Goal: Task Accomplishment & Management: Use online tool/utility

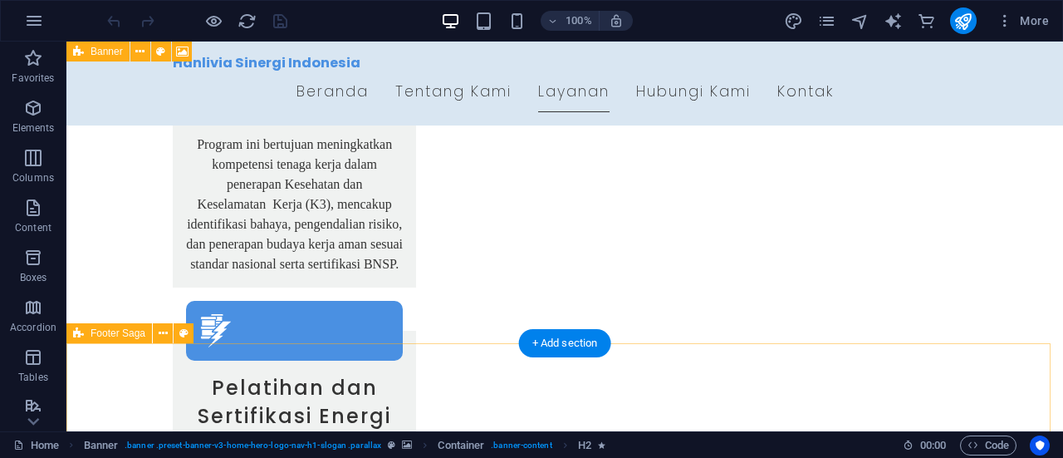
scroll to position [3189, 0]
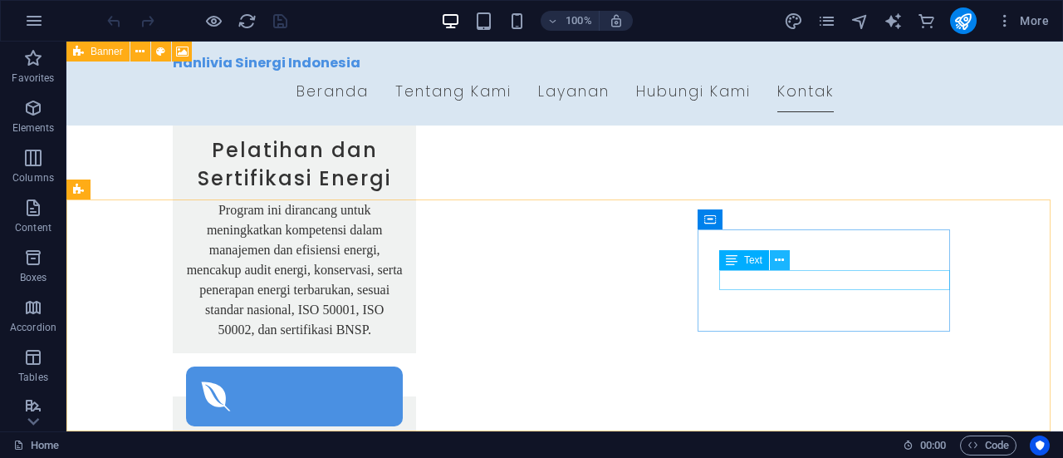
click at [776, 263] on icon at bounding box center [779, 260] width 9 height 17
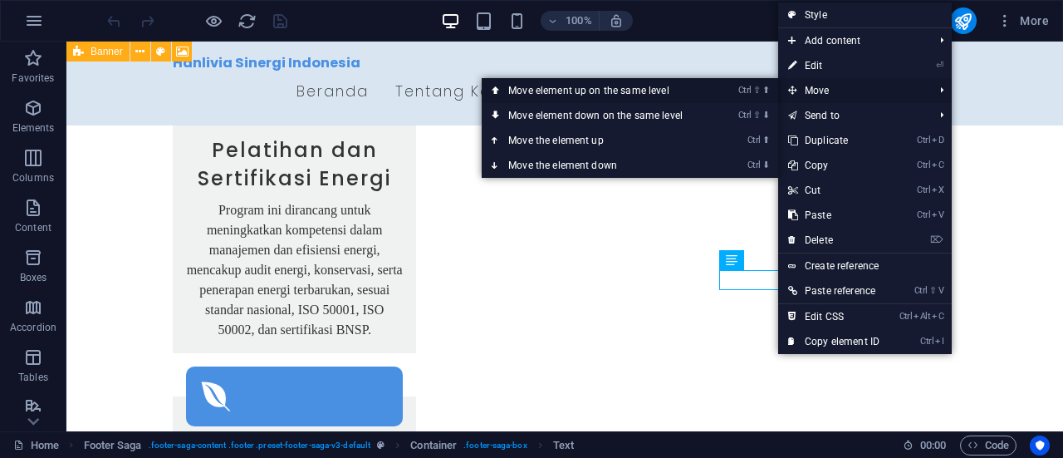
click at [675, 94] on link "Ctrl ⇧ ⬆ Move element up on the same level" at bounding box center [599, 90] width 234 height 25
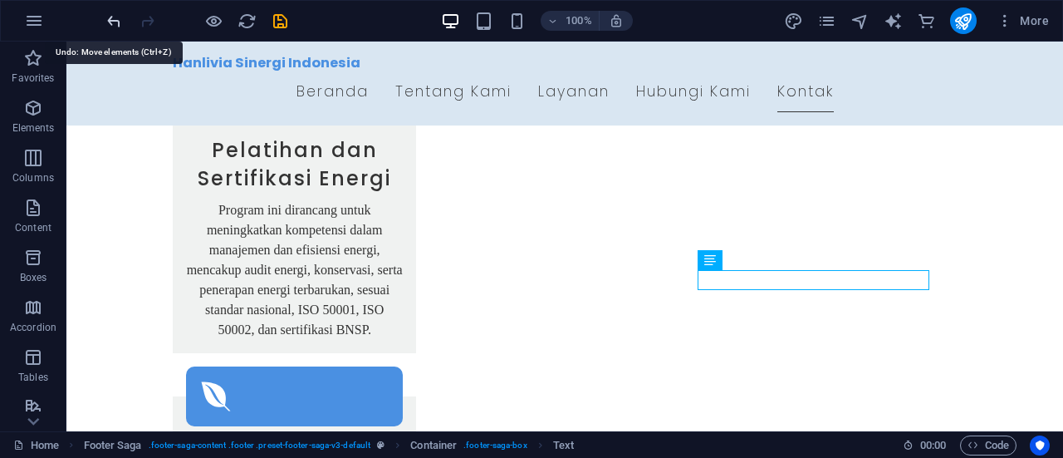
click at [114, 18] on icon "undo" at bounding box center [114, 21] width 19 height 19
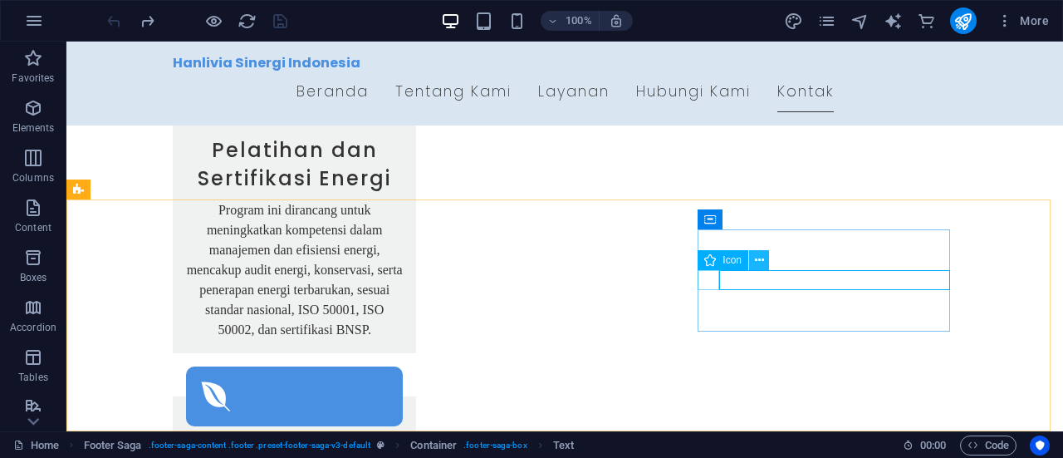
click at [756, 263] on icon at bounding box center [759, 260] width 9 height 17
click at [737, 262] on span "Icon" at bounding box center [731, 260] width 19 height 10
click at [757, 260] on icon at bounding box center [759, 260] width 9 height 17
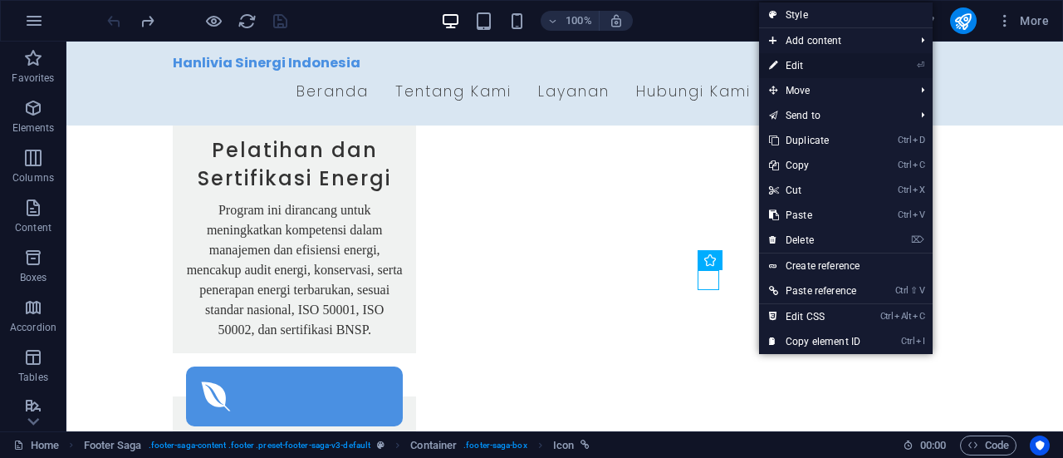
click at [799, 66] on link "⏎ Edit" at bounding box center [814, 65] width 111 height 25
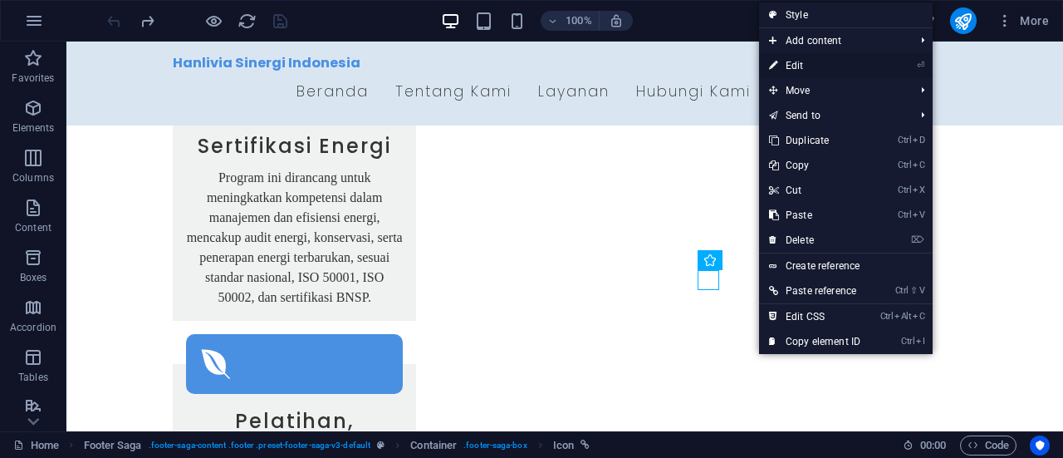
select select "xMidYMid"
select select "px"
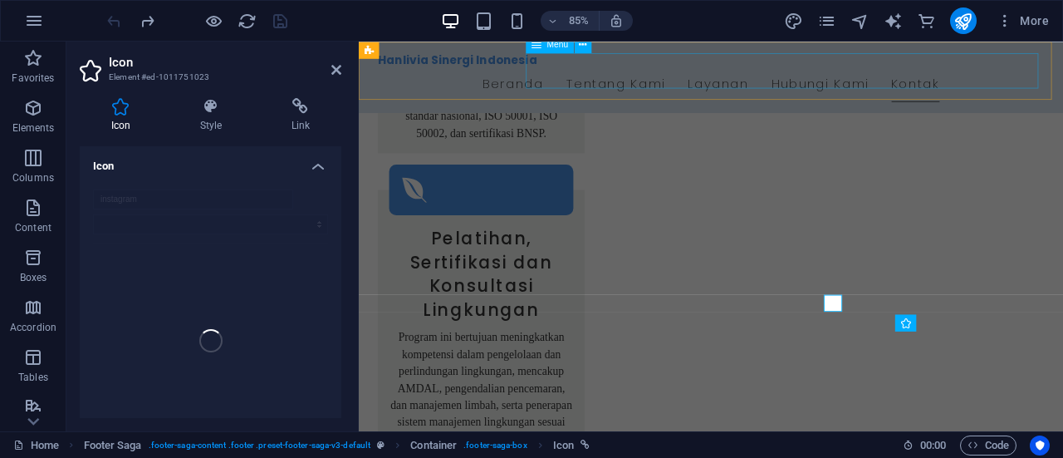
scroll to position [3036, 0]
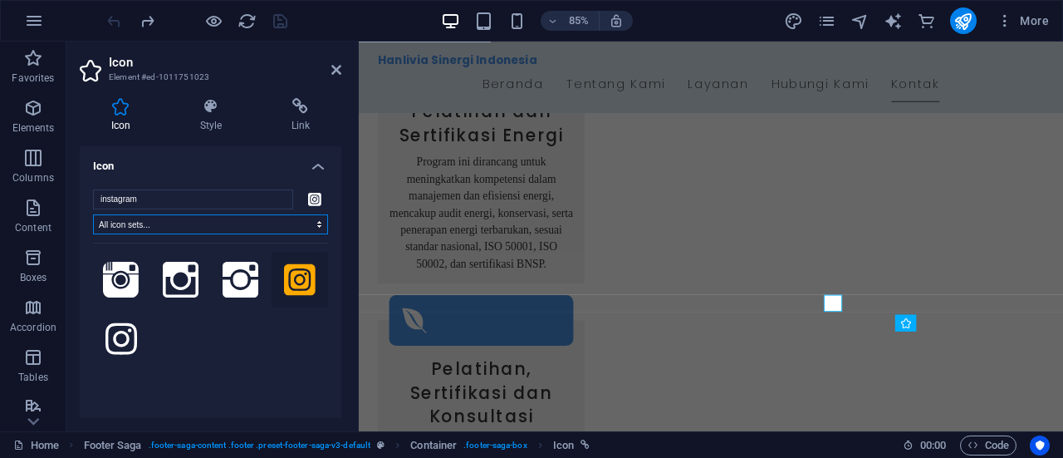
click at [204, 227] on select "All icon sets... IcoFont Ionicons FontAwesome Brands FontAwesome Duotone FontAw…" at bounding box center [210, 224] width 235 height 20
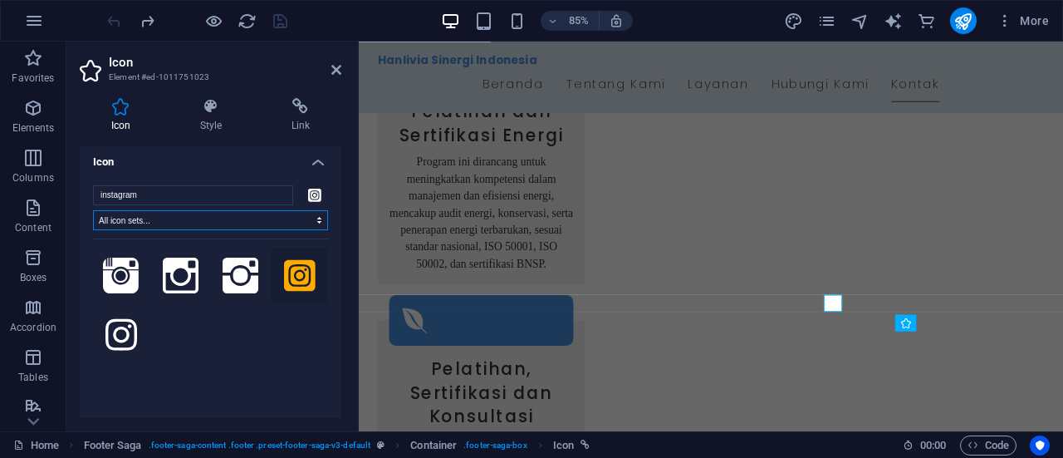
scroll to position [0, 0]
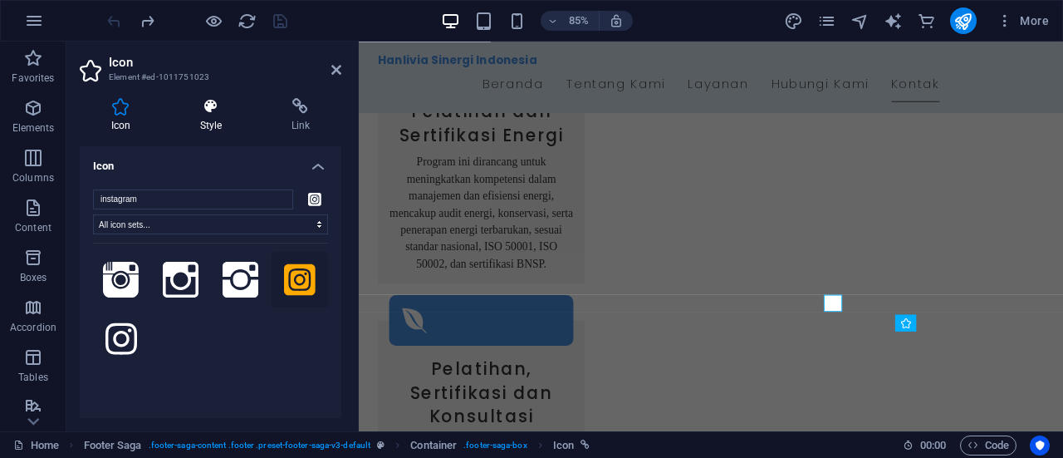
click at [203, 110] on icon at bounding box center [211, 106] width 85 height 17
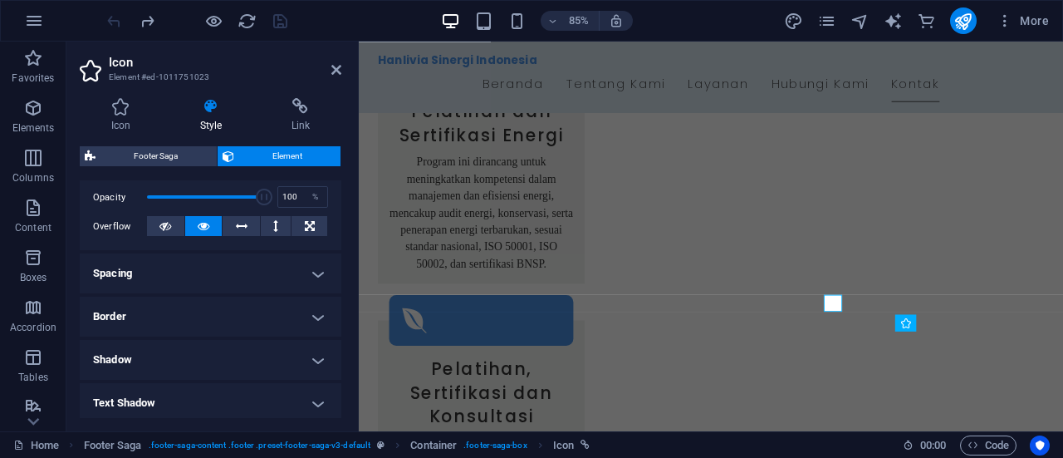
scroll to position [244, 0]
click at [161, 271] on h4 "Spacing" at bounding box center [211, 272] width 262 height 40
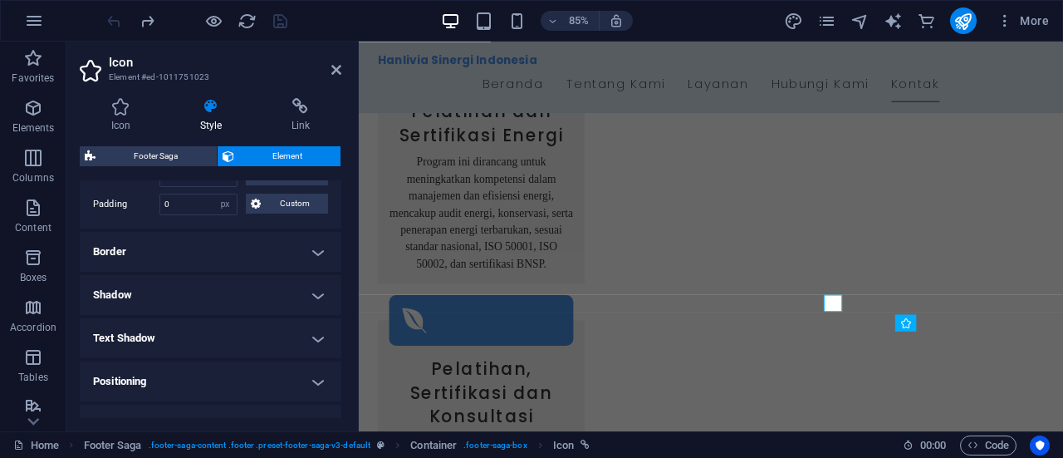
scroll to position [404, 0]
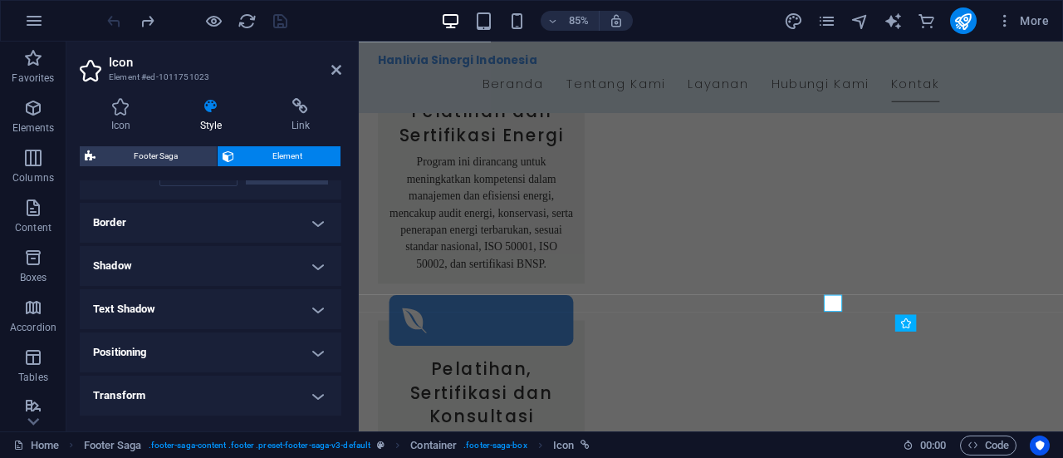
click at [204, 350] on h4 "Positioning" at bounding box center [211, 352] width 262 height 40
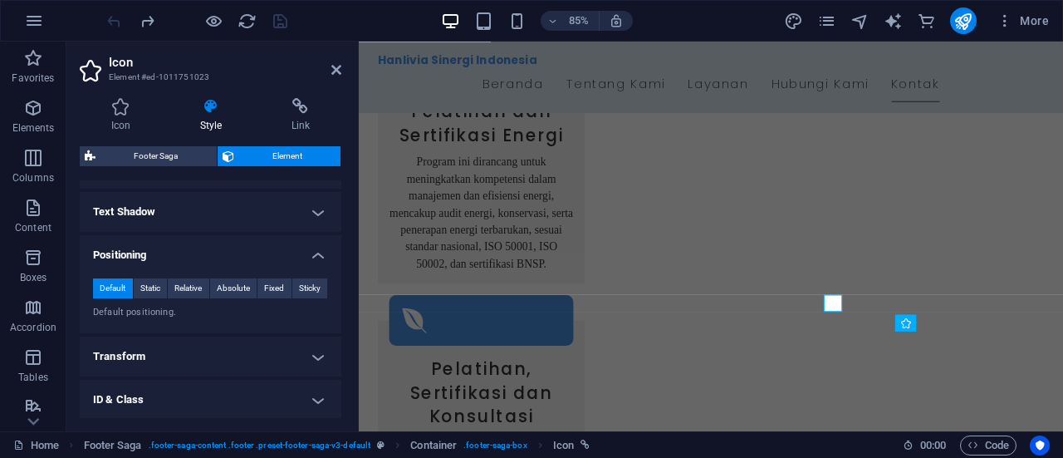
scroll to position [534, 0]
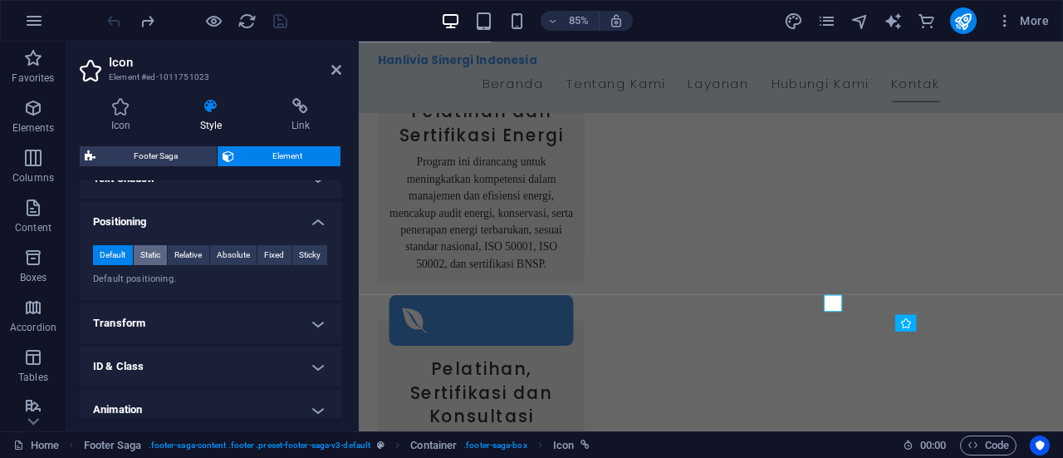
click at [149, 253] on span "Static" at bounding box center [150, 255] width 20 height 20
click at [199, 245] on span "Relative" at bounding box center [187, 255] width 27 height 20
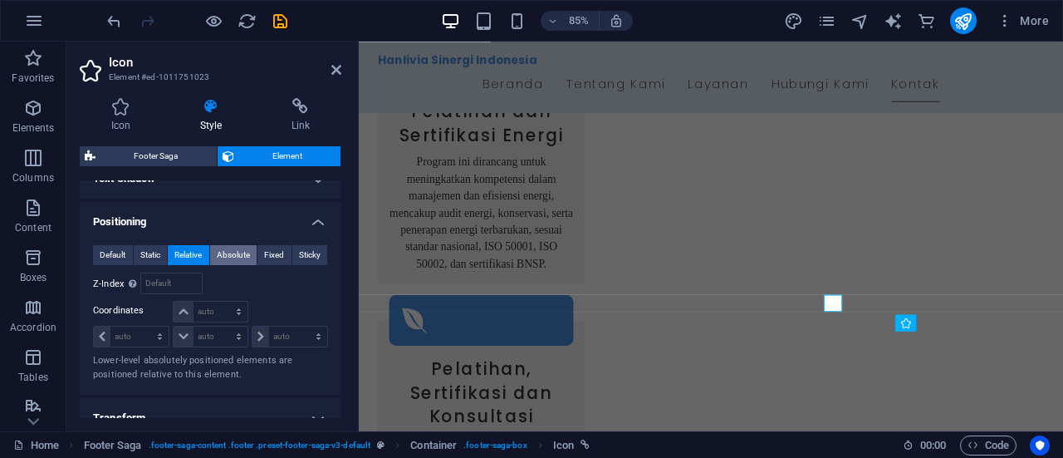
click at [233, 250] on span "Absolute" at bounding box center [233, 255] width 33 height 20
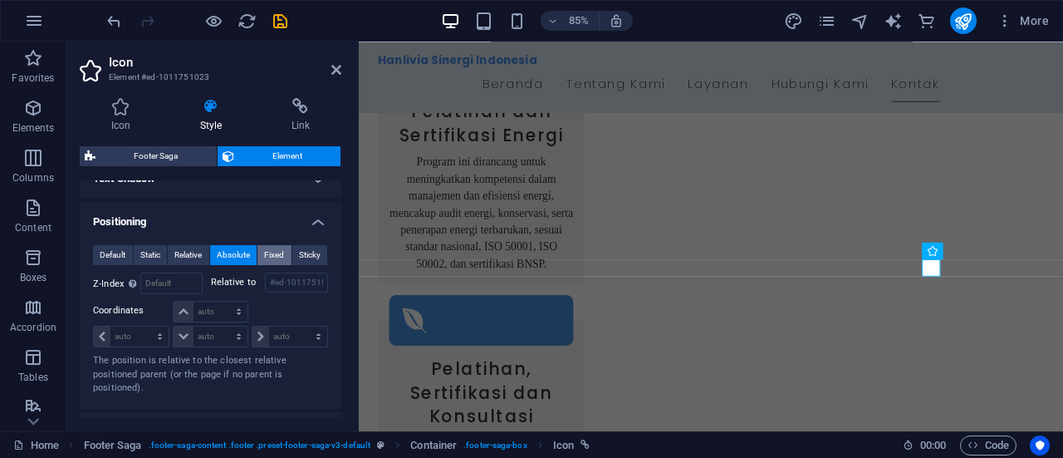
click at [284, 252] on button "Fixed" at bounding box center [274, 255] width 34 height 20
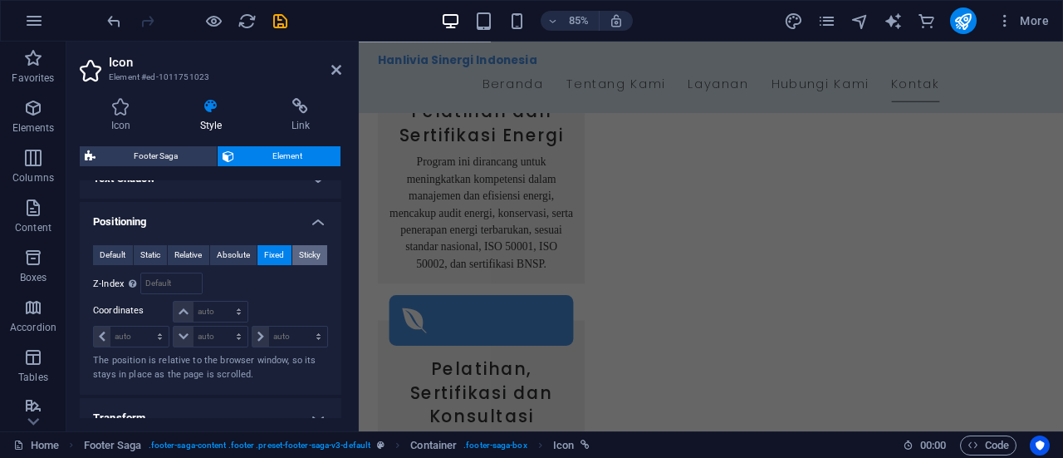
click at [302, 249] on span "Sticky" at bounding box center [310, 255] width 22 height 20
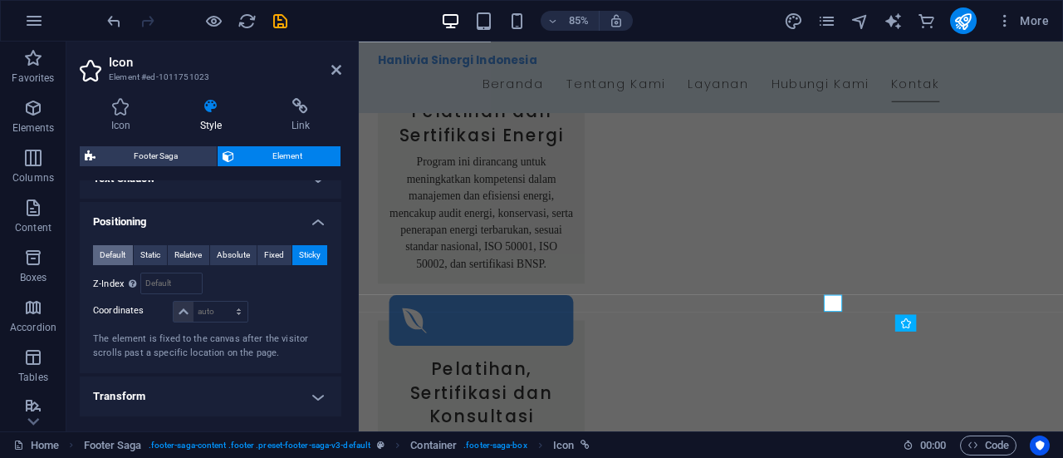
click at [101, 260] on span "Default" at bounding box center [113, 255] width 26 height 20
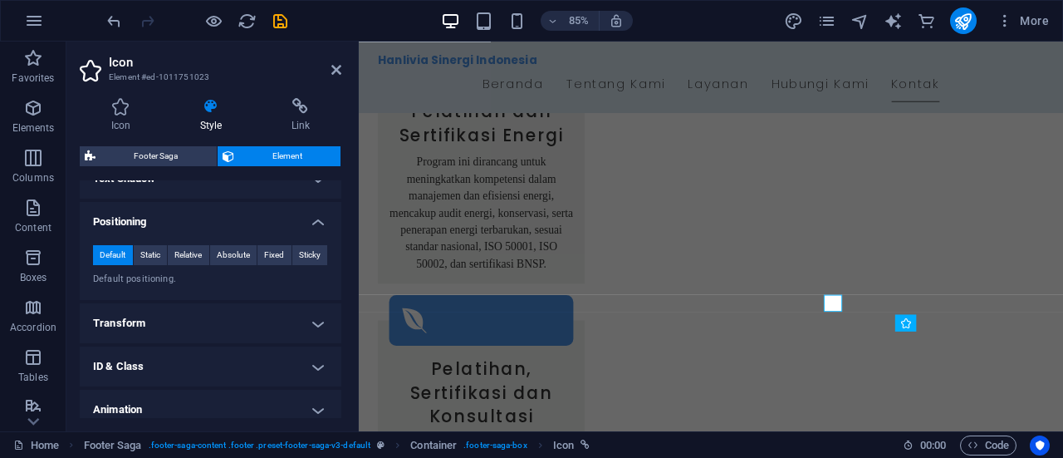
click at [234, 318] on h4 "Transform" at bounding box center [211, 323] width 262 height 40
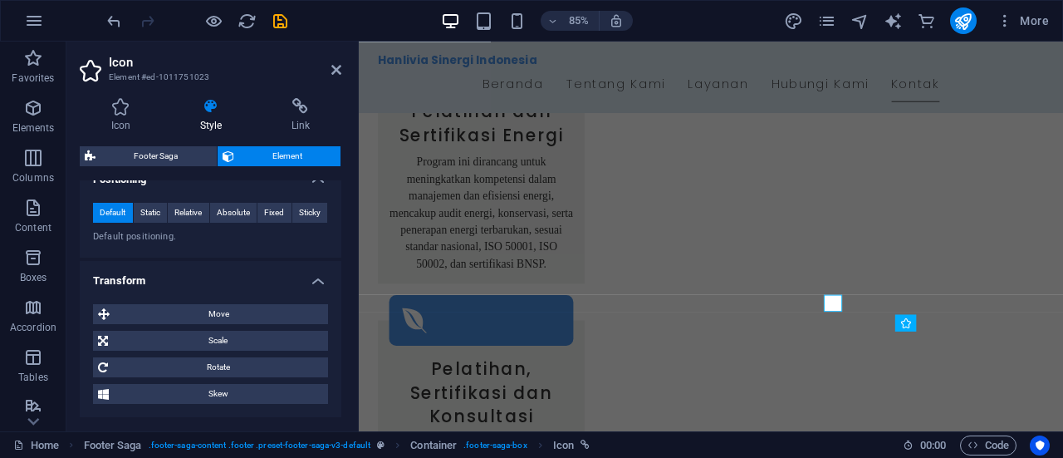
scroll to position [577, 0]
click at [228, 315] on span "Move" at bounding box center [219, 313] width 208 height 20
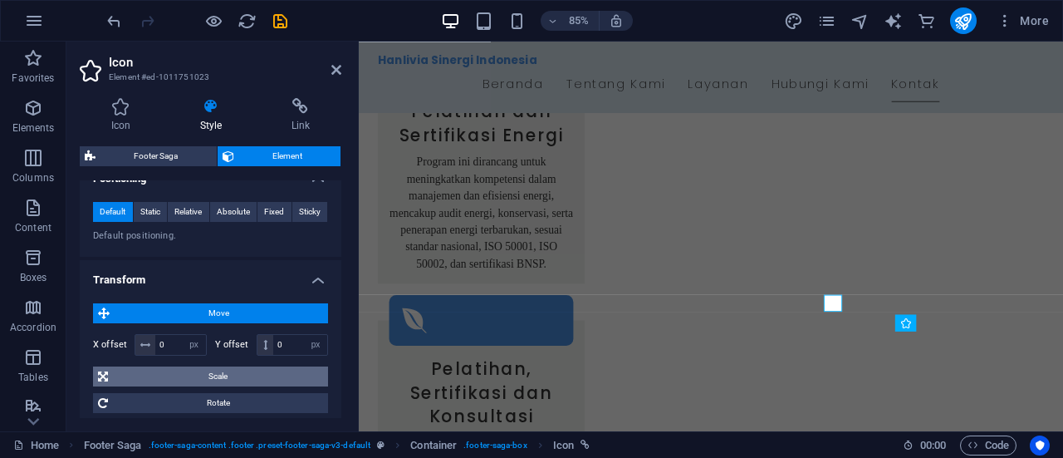
click at [219, 374] on span "Scale" at bounding box center [218, 376] width 210 height 20
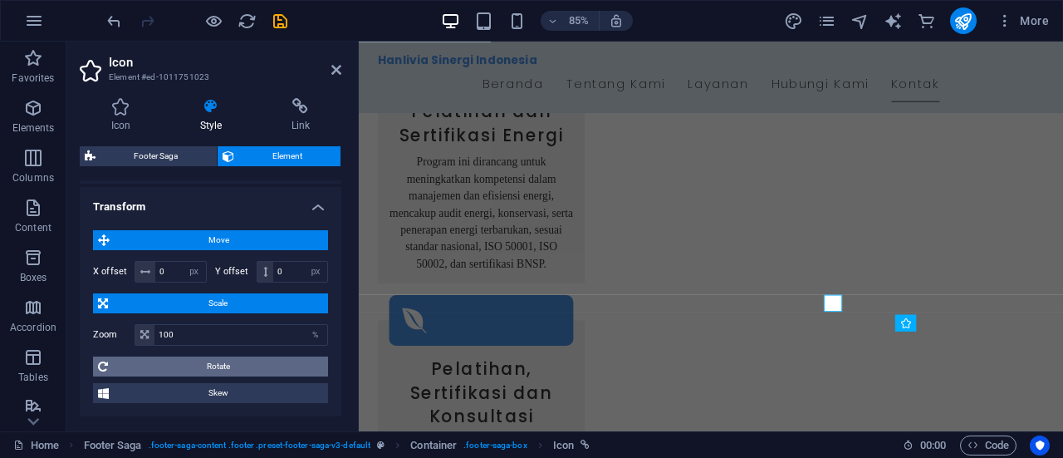
scroll to position [651, 0]
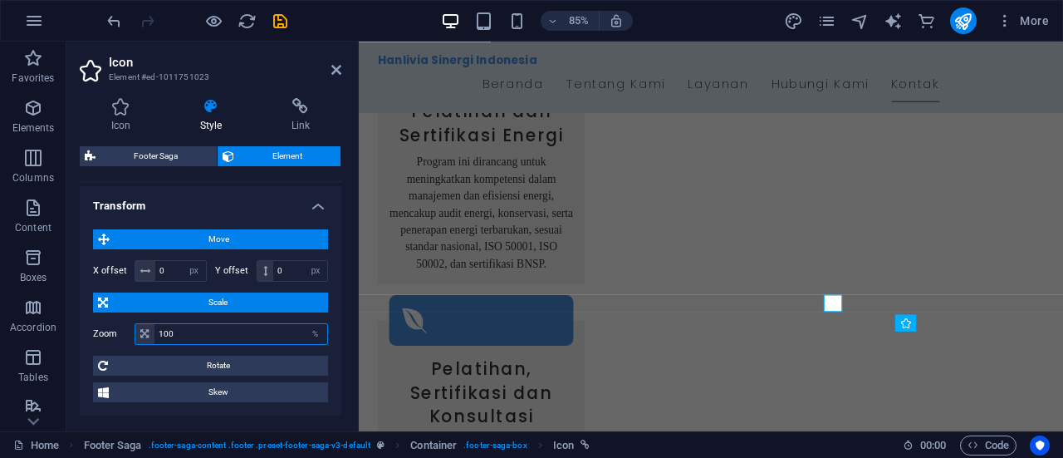
click at [159, 327] on input "100" at bounding box center [240, 334] width 173 height 20
click at [168, 331] on input "100" at bounding box center [240, 334] width 173 height 20
click at [169, 328] on input "110" at bounding box center [240, 334] width 173 height 20
type input "120"
click at [279, 271] on input "0" at bounding box center [300, 271] width 54 height 20
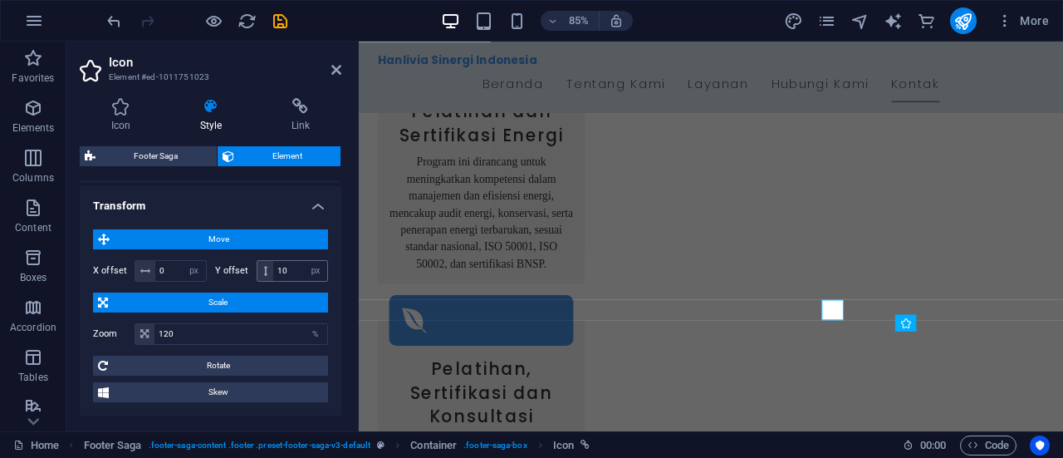
type input "0"
click at [279, 271] on input "0" at bounding box center [300, 271] width 54 height 20
type input "5"
click at [286, 267] on input "5" at bounding box center [300, 271] width 54 height 20
type input "4"
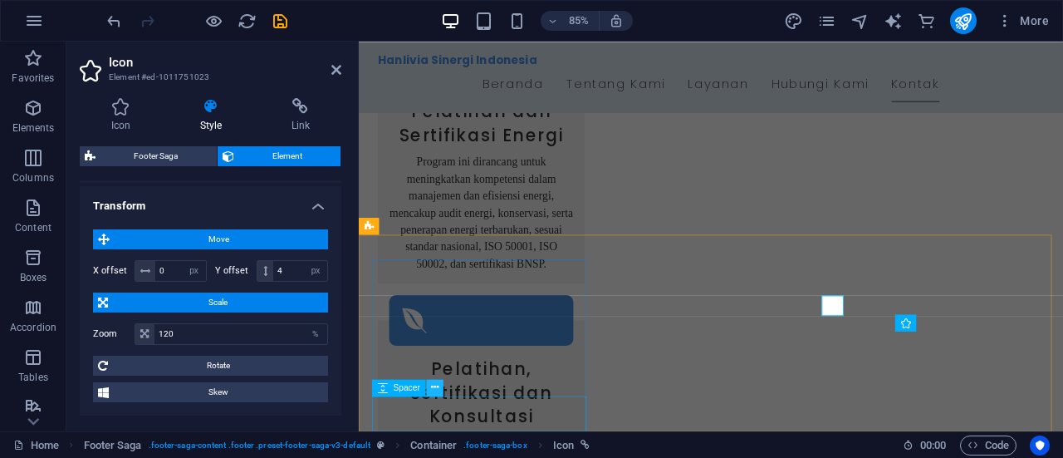
click at [437, 393] on icon at bounding box center [434, 387] width 7 height 15
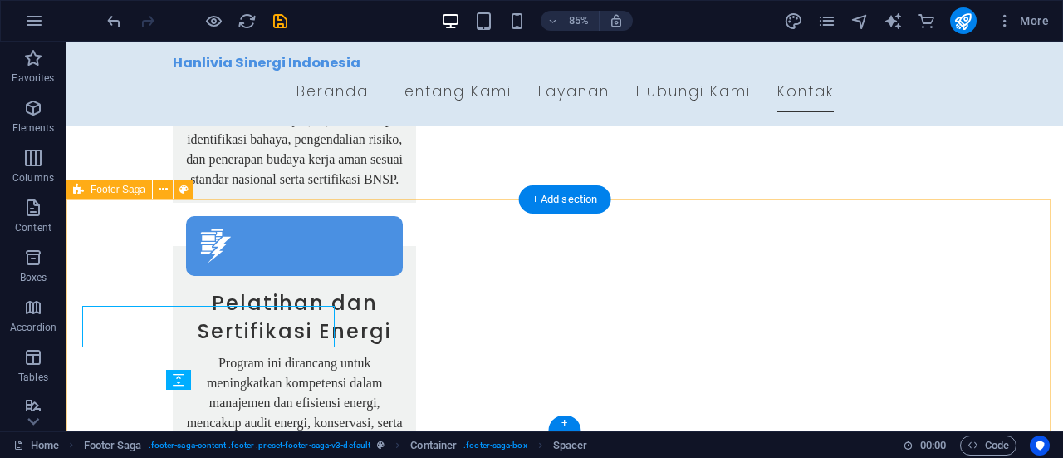
scroll to position [3189, 0]
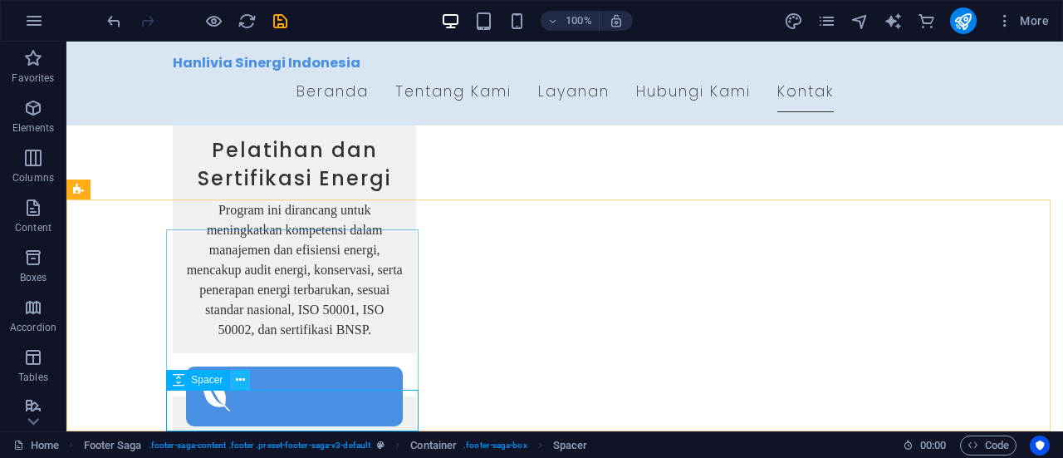
click at [242, 375] on icon at bounding box center [240, 379] width 9 height 17
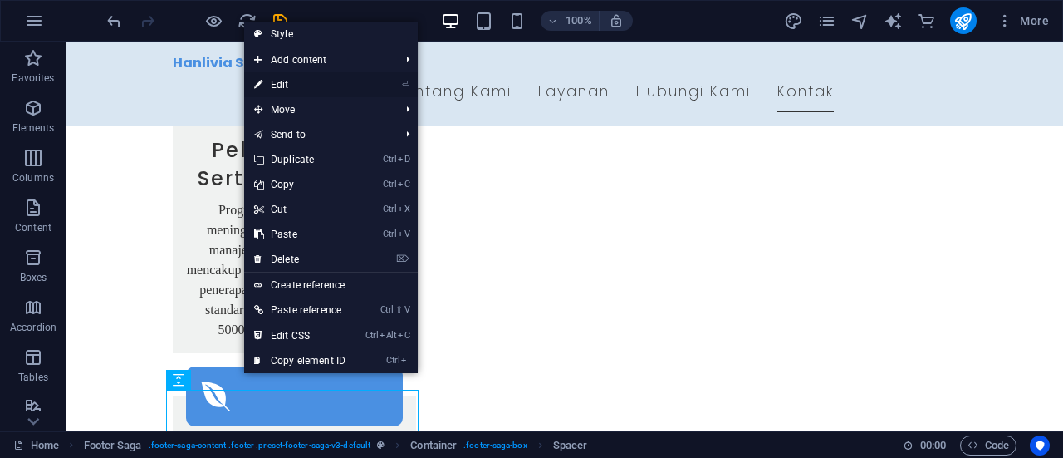
click at [323, 87] on link "⏎ Edit" at bounding box center [299, 84] width 111 height 25
select select "px"
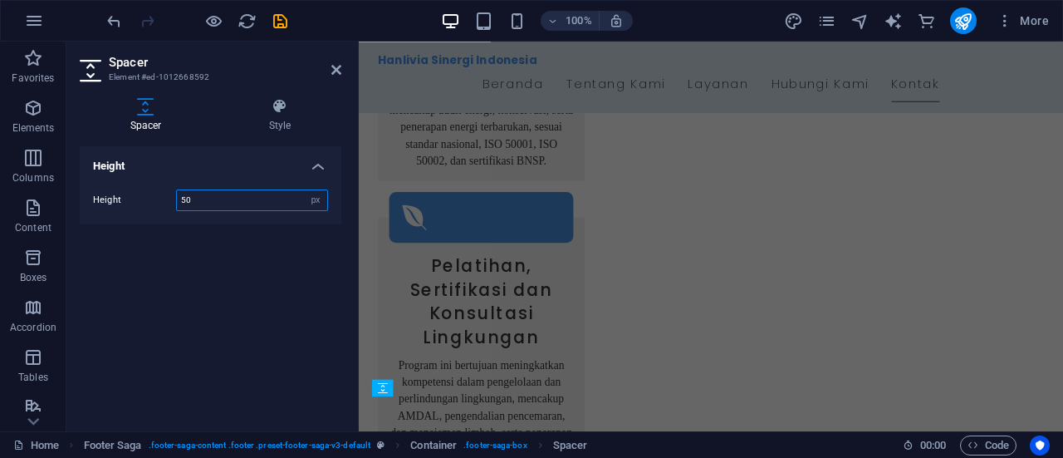
scroll to position [3036, 0]
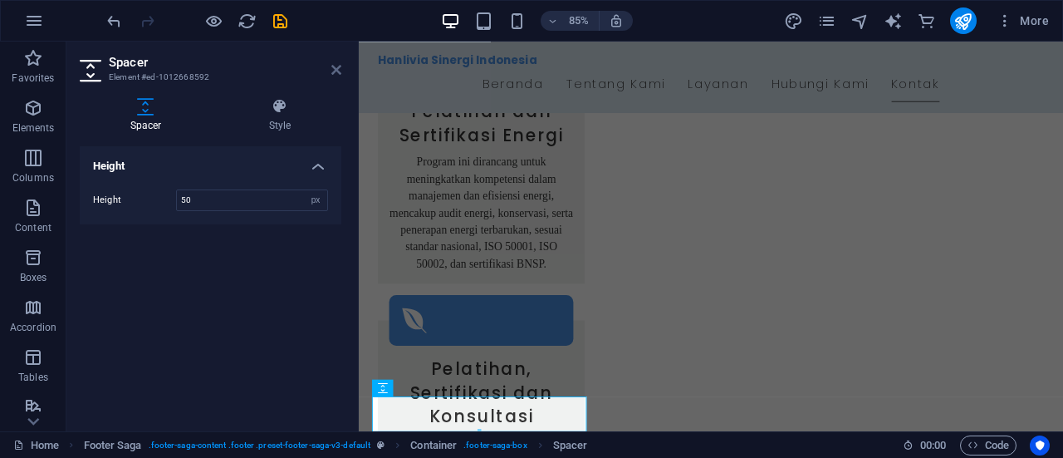
click at [337, 76] on icon at bounding box center [336, 69] width 10 height 13
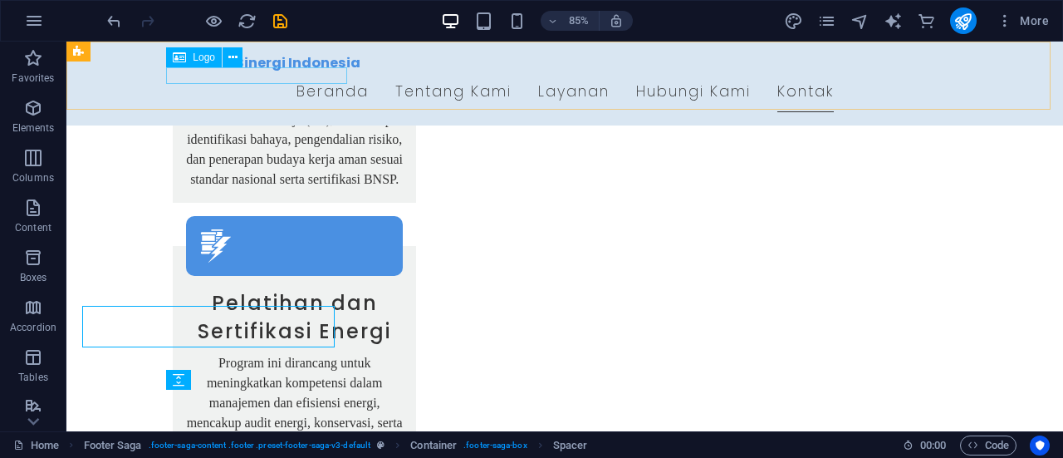
scroll to position [3189, 0]
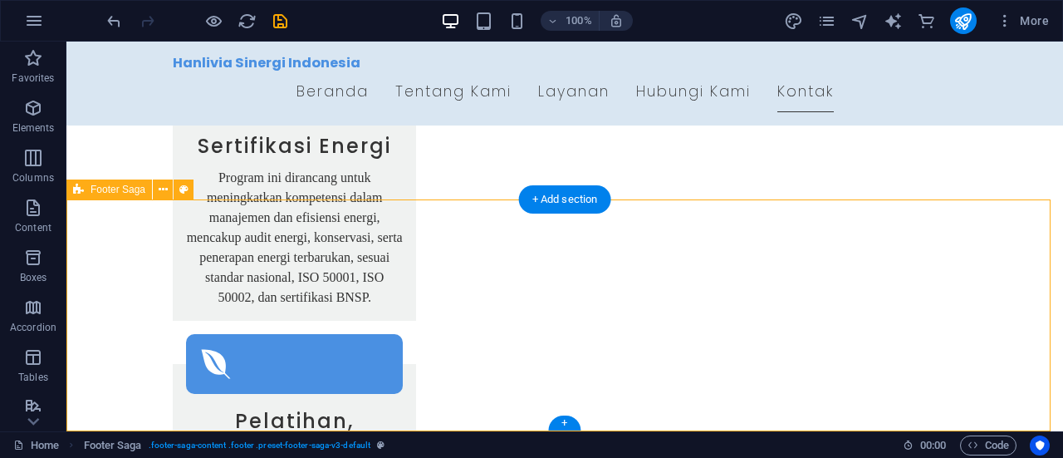
select select "footer"
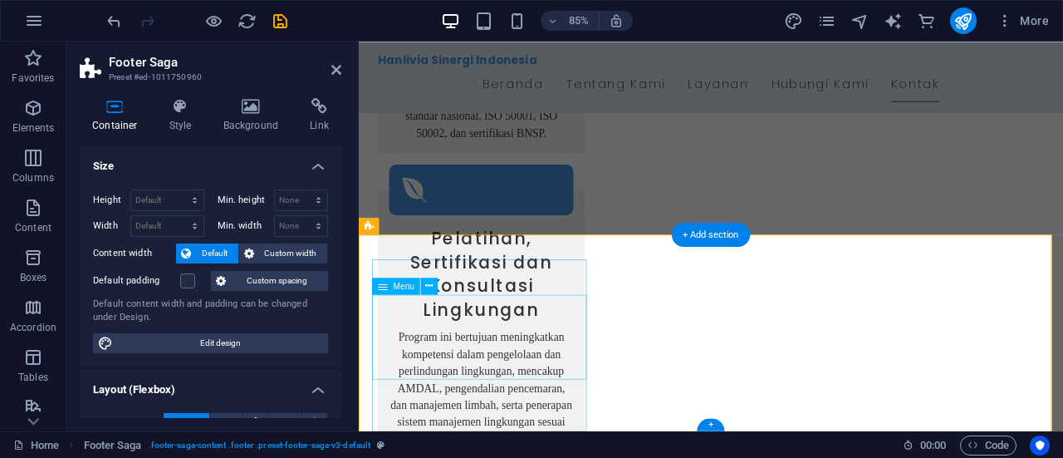
scroll to position [3036, 0]
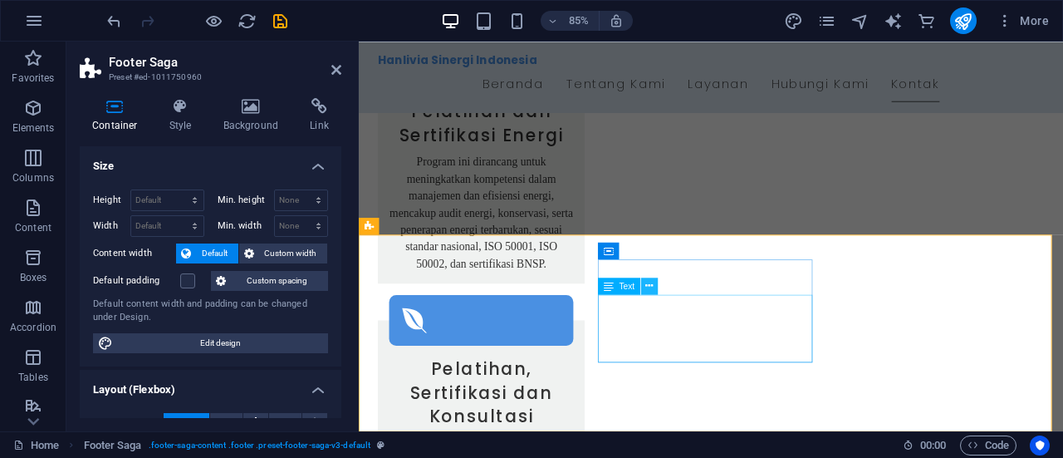
click at [649, 277] on button at bounding box center [649, 285] width 17 height 17
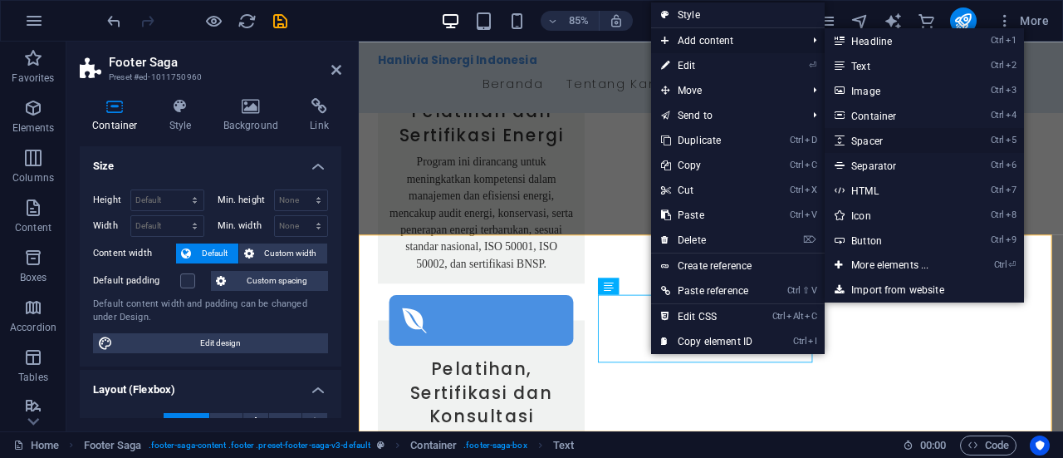
click at [864, 139] on link "Ctrl 5 Spacer" at bounding box center [893, 140] width 137 height 25
select select "px"
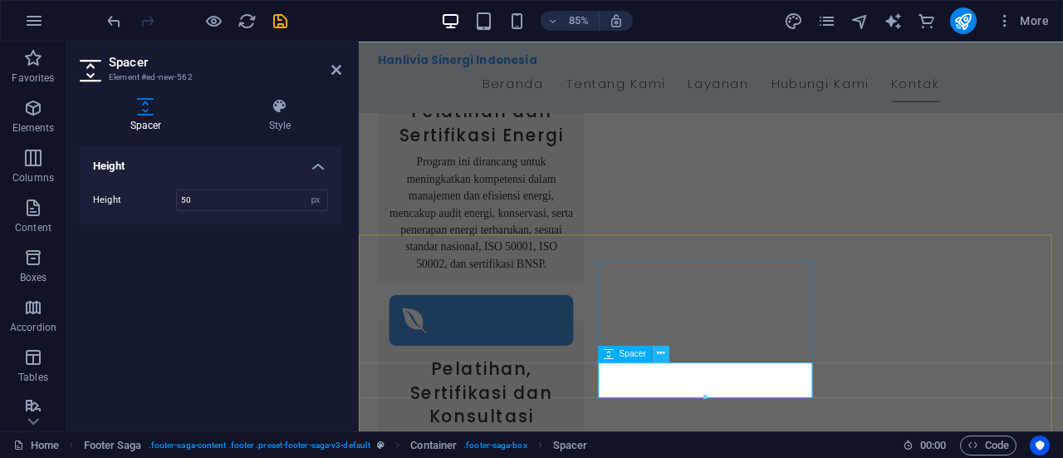
click at [658, 355] on icon at bounding box center [660, 353] width 7 height 15
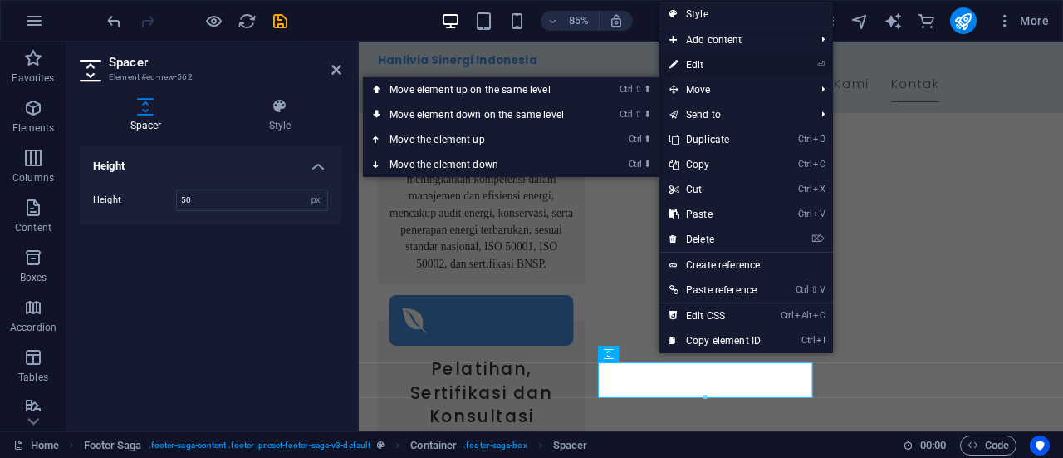
click at [698, 65] on link "⏎ Edit" at bounding box center [714, 64] width 111 height 25
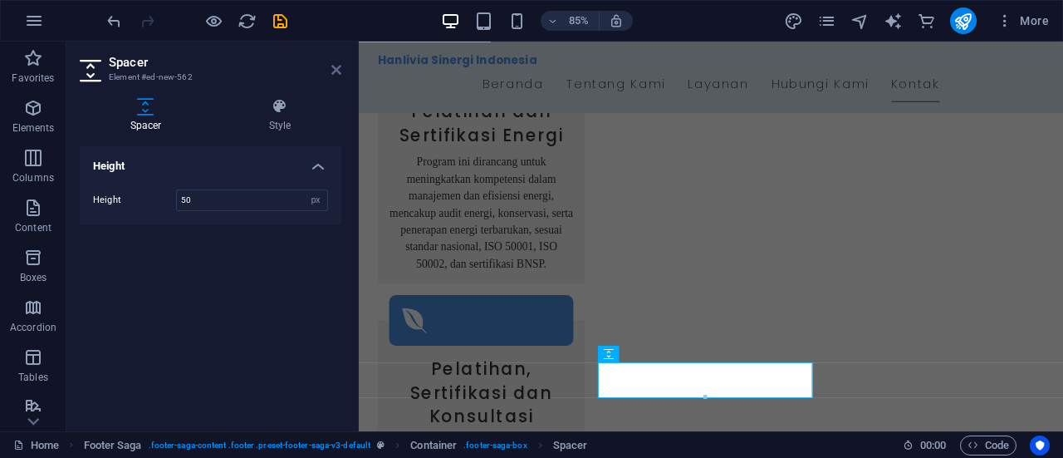
click at [331, 68] on h2 "Spacer" at bounding box center [225, 62] width 233 height 15
click at [334, 69] on icon at bounding box center [336, 69] width 10 height 13
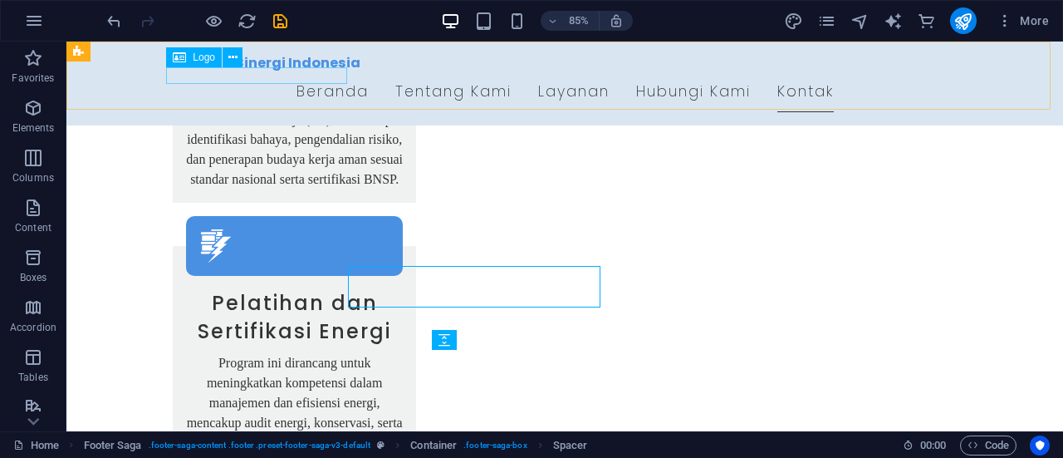
scroll to position [3189, 0]
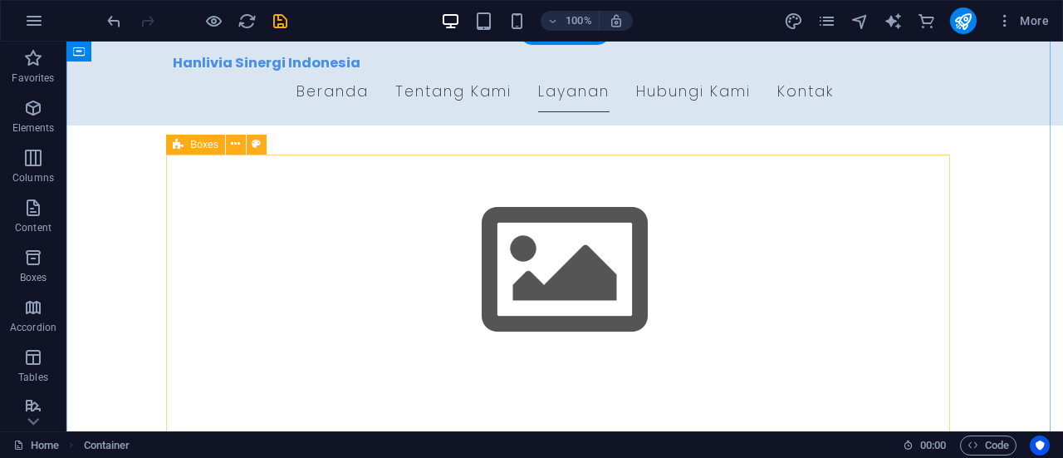
scroll to position [970, 0]
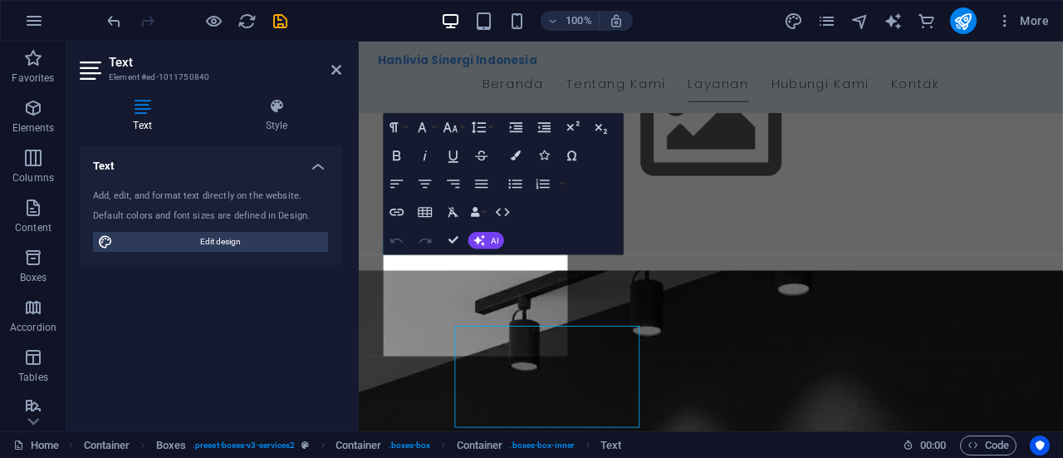
scroll to position [885, 0]
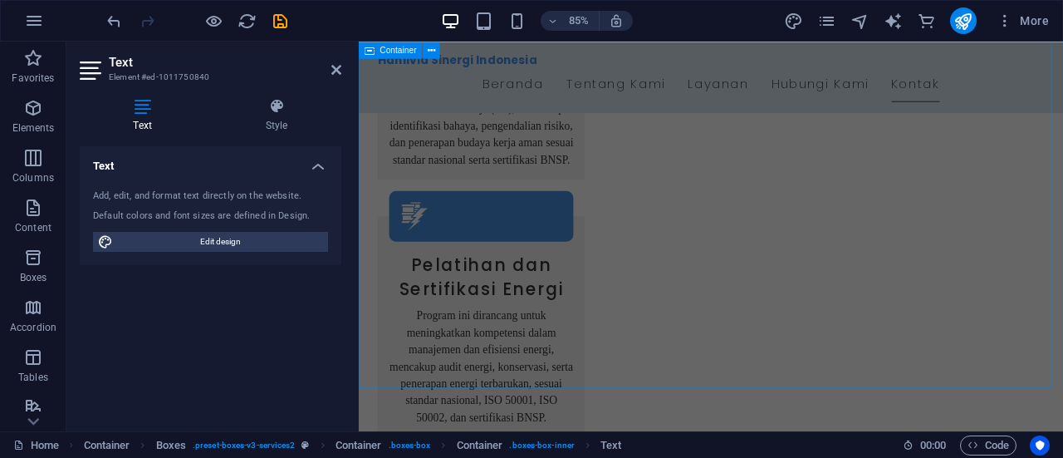
scroll to position [3036, 0]
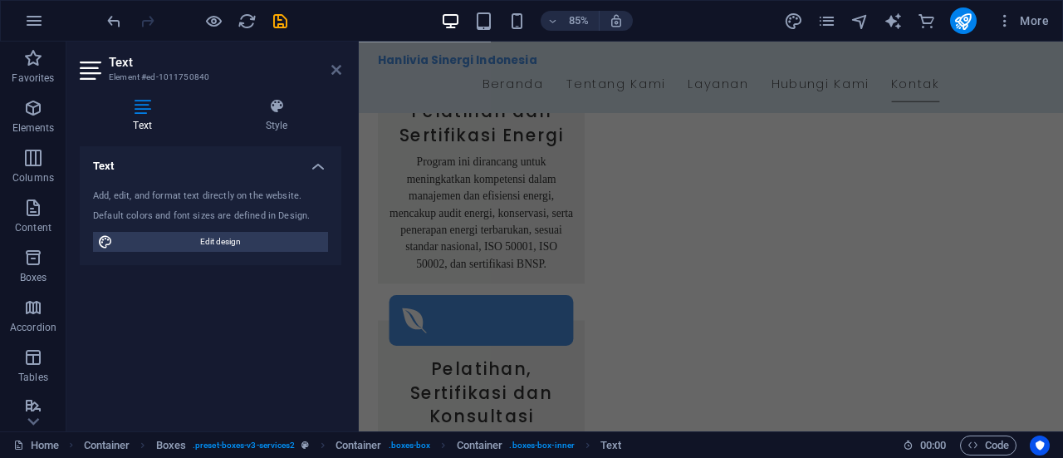
click at [339, 74] on icon at bounding box center [336, 69] width 10 height 13
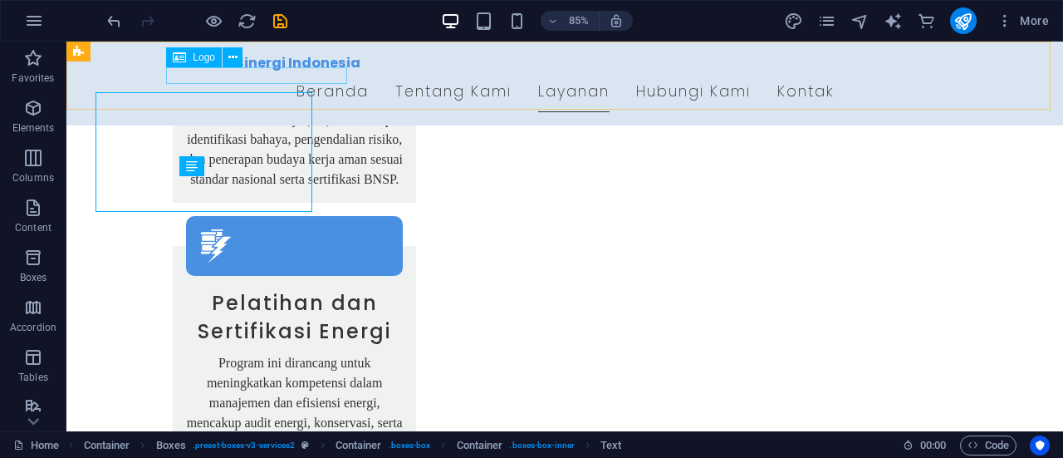
scroll to position [1085, 0]
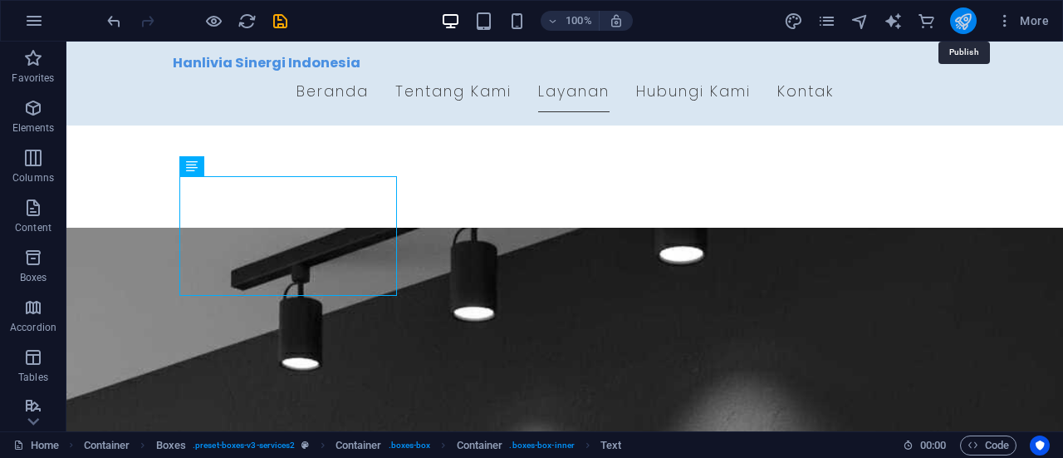
click at [972, 22] on icon "publish" at bounding box center [962, 21] width 19 height 19
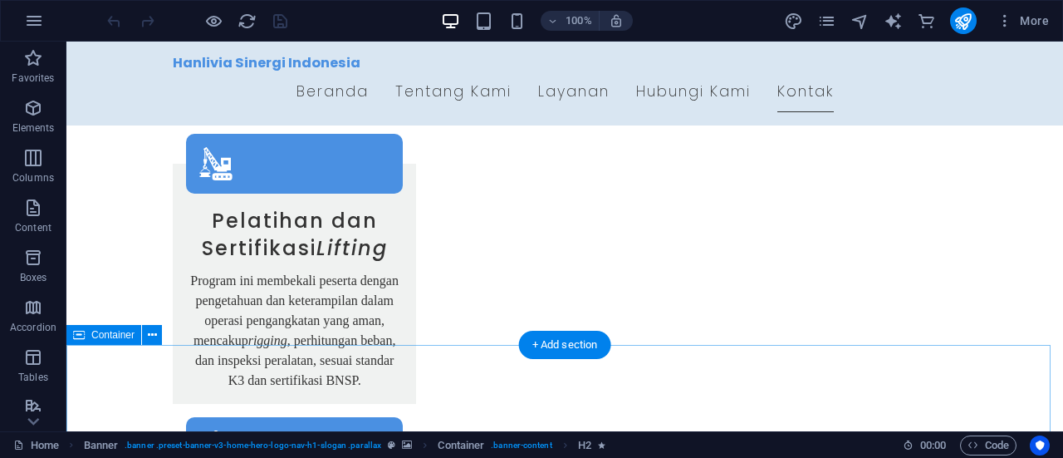
scroll to position [3189, 0]
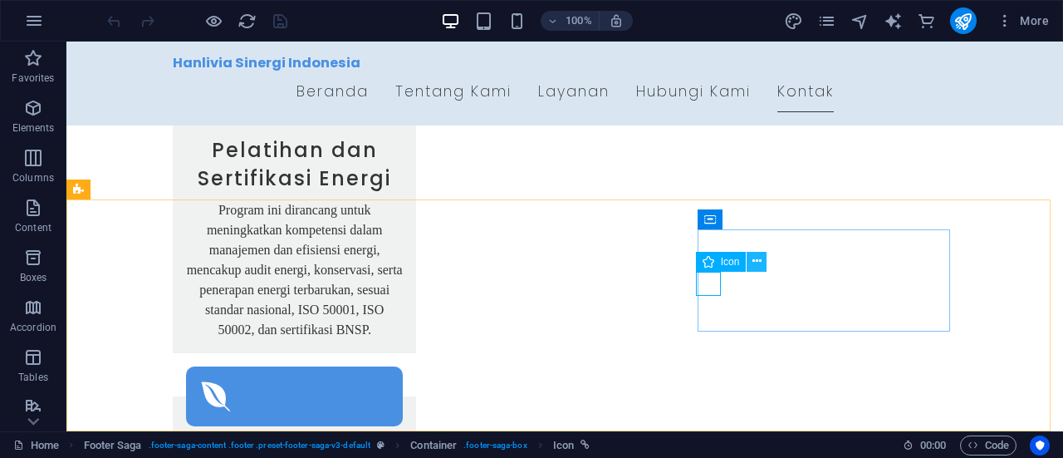
click at [752, 262] on icon at bounding box center [756, 260] width 9 height 17
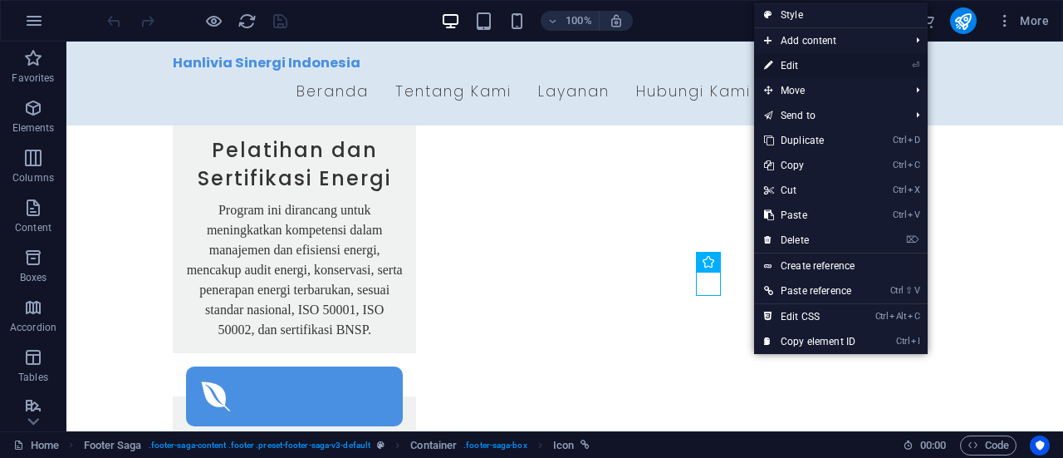
click at [786, 74] on link "⏎ Edit" at bounding box center [809, 65] width 111 height 25
select select "xMidYMid"
select select "px"
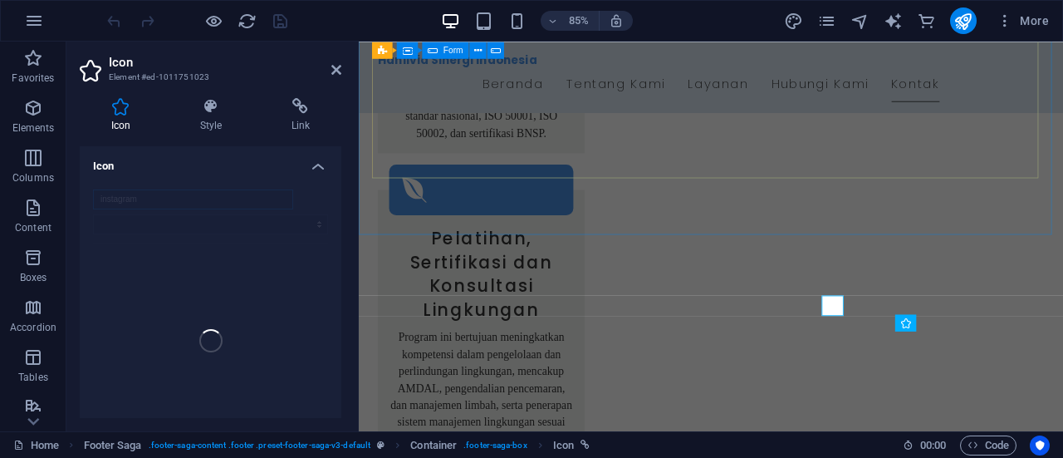
scroll to position [3036, 0]
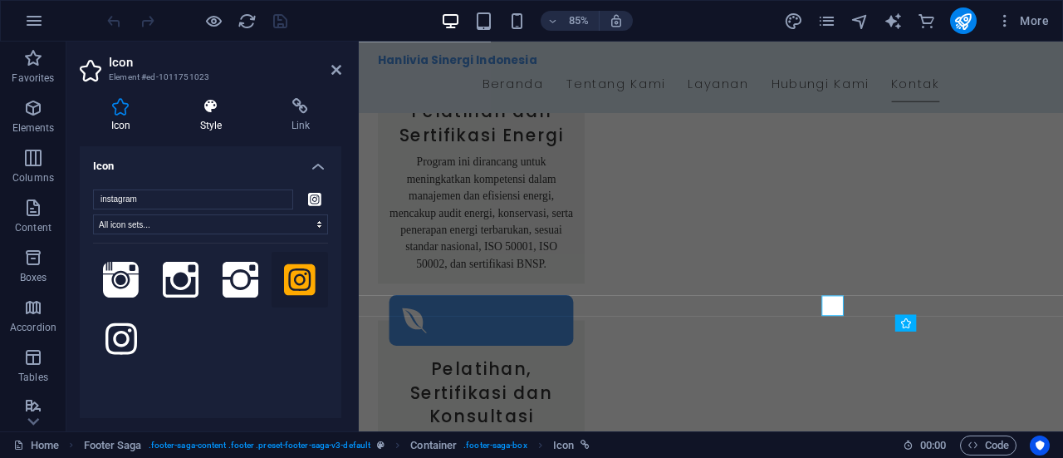
click at [214, 125] on h4 "Style" at bounding box center [214, 115] width 91 height 35
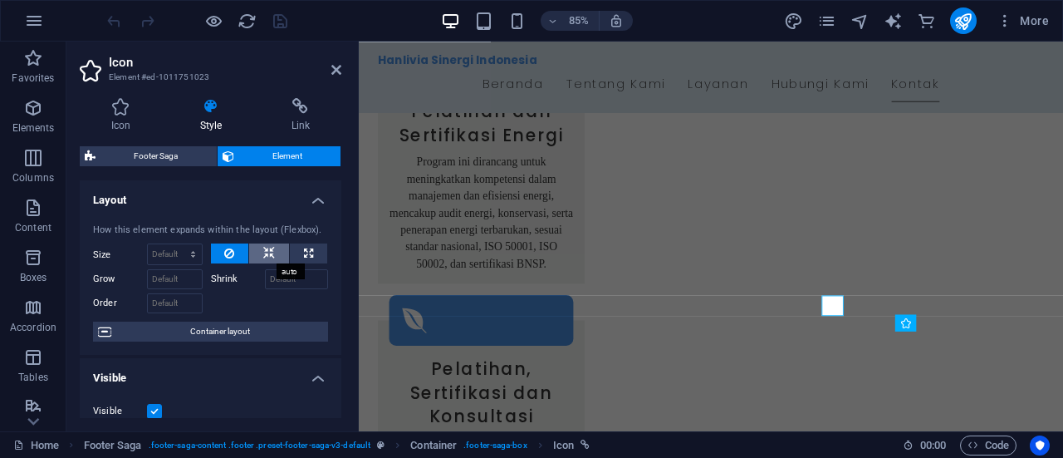
click at [272, 245] on icon at bounding box center [269, 253] width 12 height 20
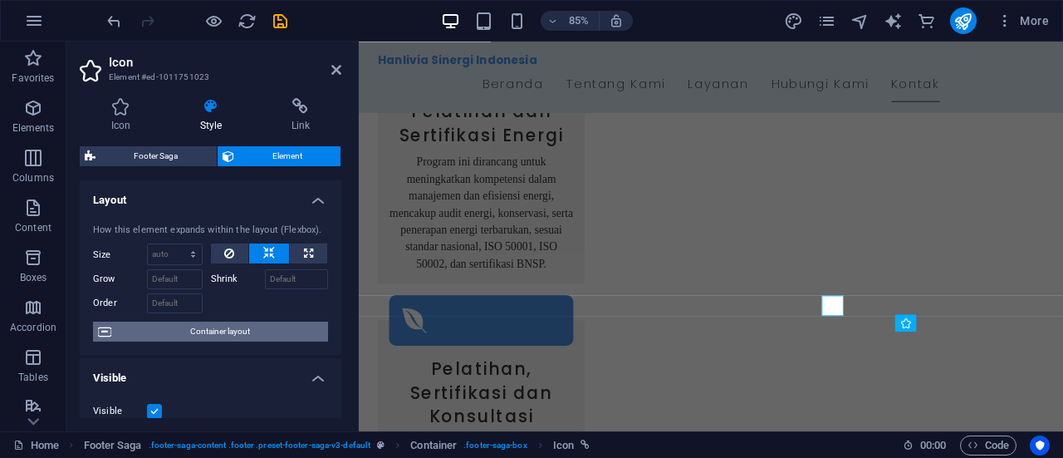
click at [209, 331] on span "Container layout" at bounding box center [219, 331] width 207 height 20
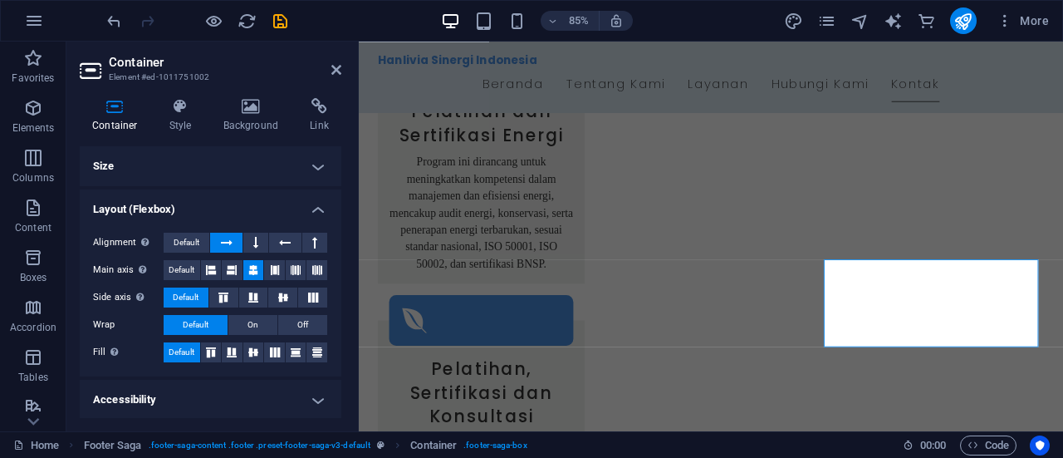
click at [317, 174] on h4 "Size" at bounding box center [211, 166] width 262 height 40
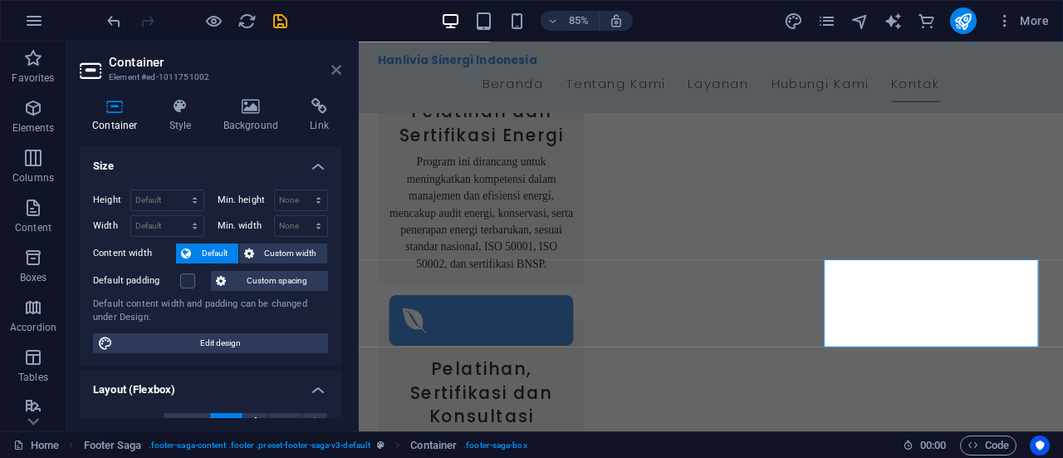
click at [337, 71] on icon at bounding box center [336, 69] width 10 height 13
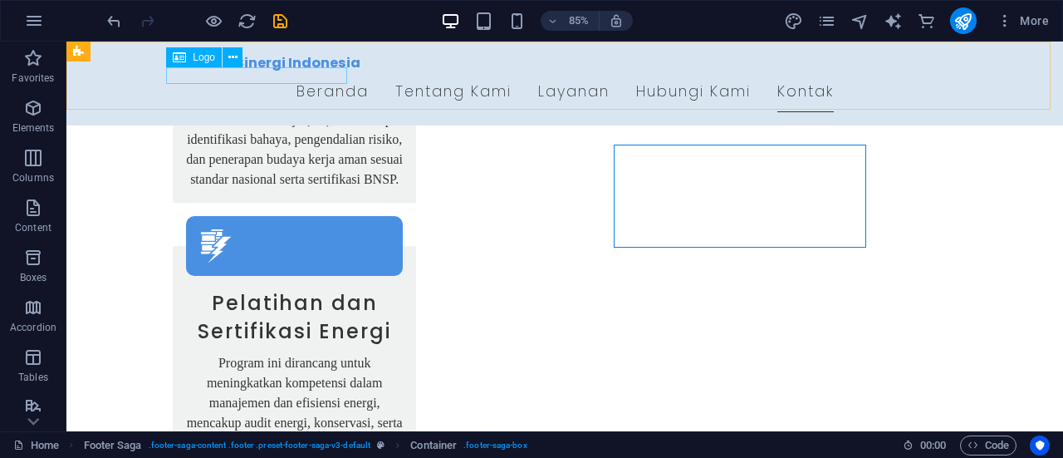
scroll to position [3189, 0]
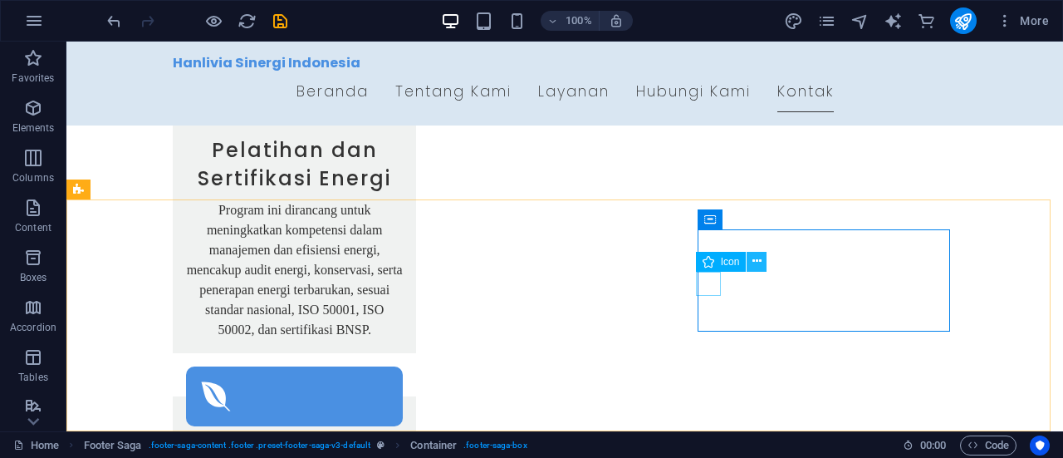
click at [750, 265] on button at bounding box center [757, 262] width 20 height 20
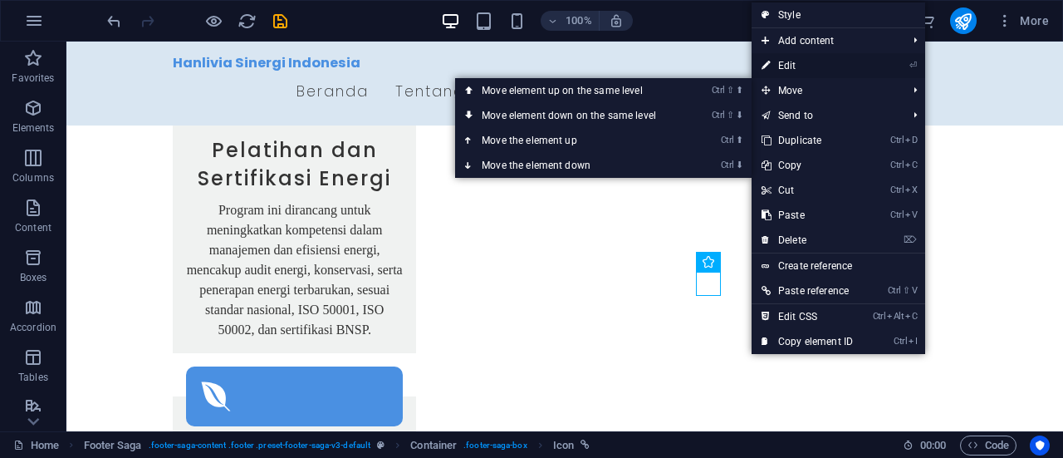
click at [783, 68] on link "⏎ Edit" at bounding box center [807, 65] width 111 height 25
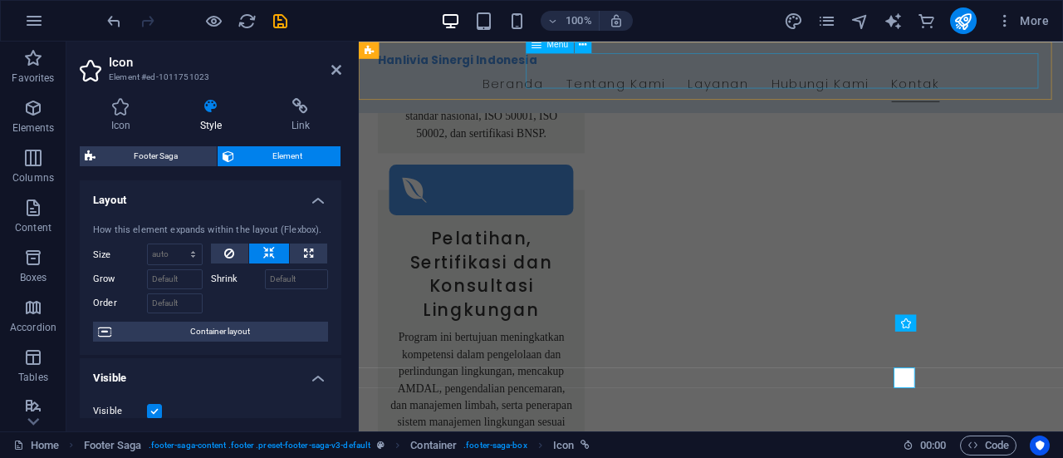
scroll to position [3036, 0]
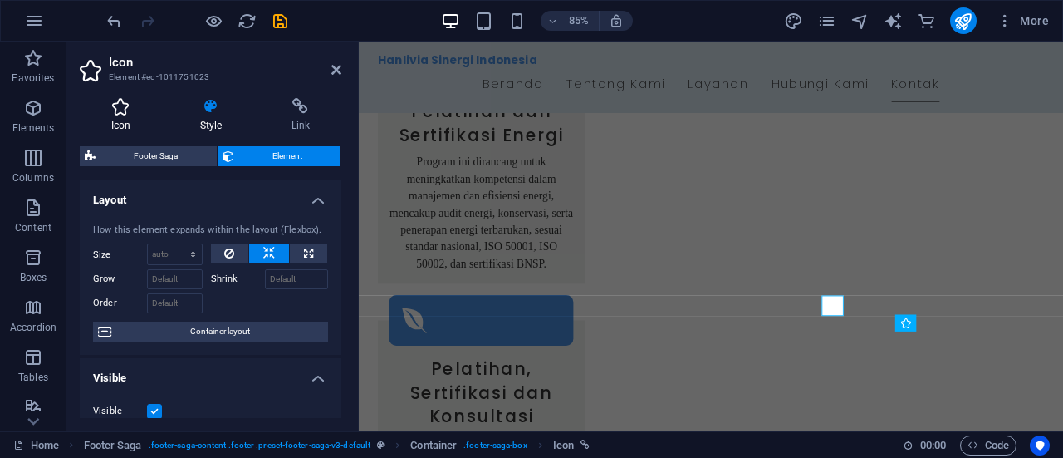
click at [117, 116] on h4 "Icon" at bounding box center [124, 115] width 89 height 35
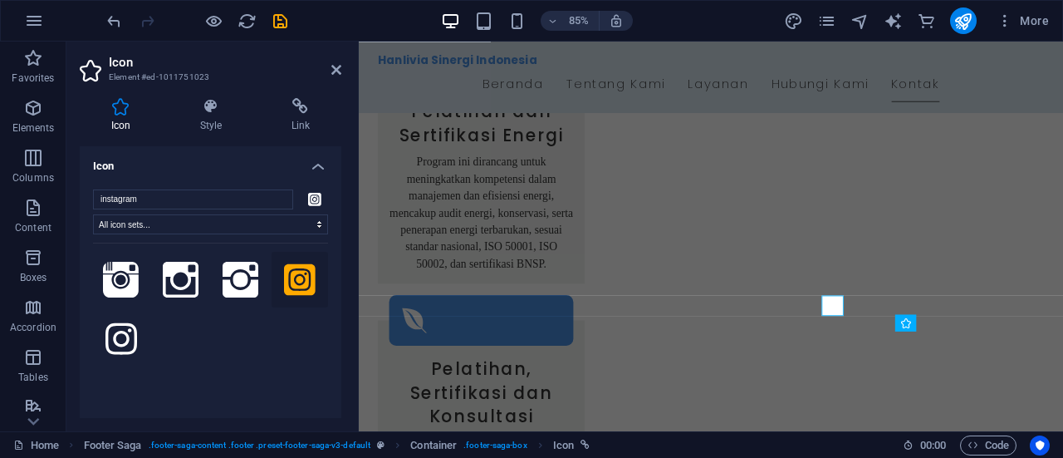
click at [291, 281] on icon at bounding box center [300, 279] width 32 height 32
click at [198, 118] on h4 "Style" at bounding box center [214, 115] width 91 height 35
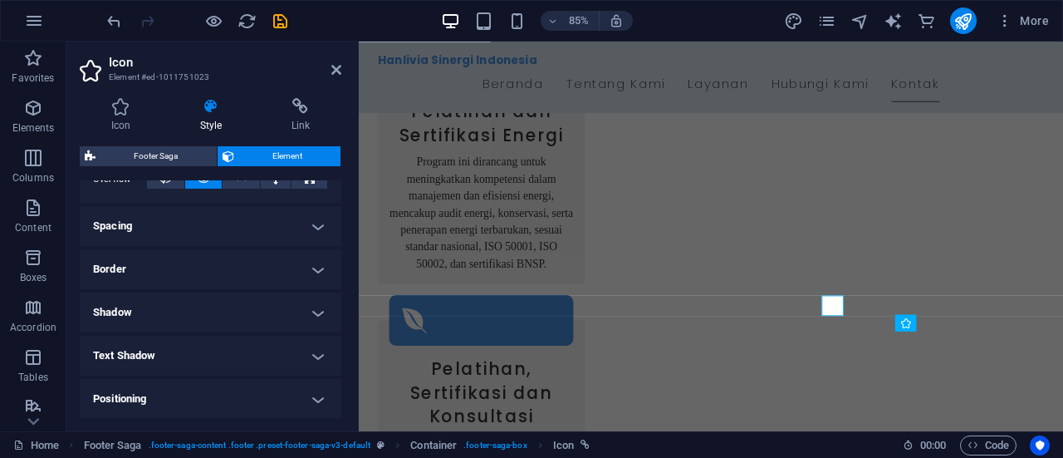
scroll to position [349, 0]
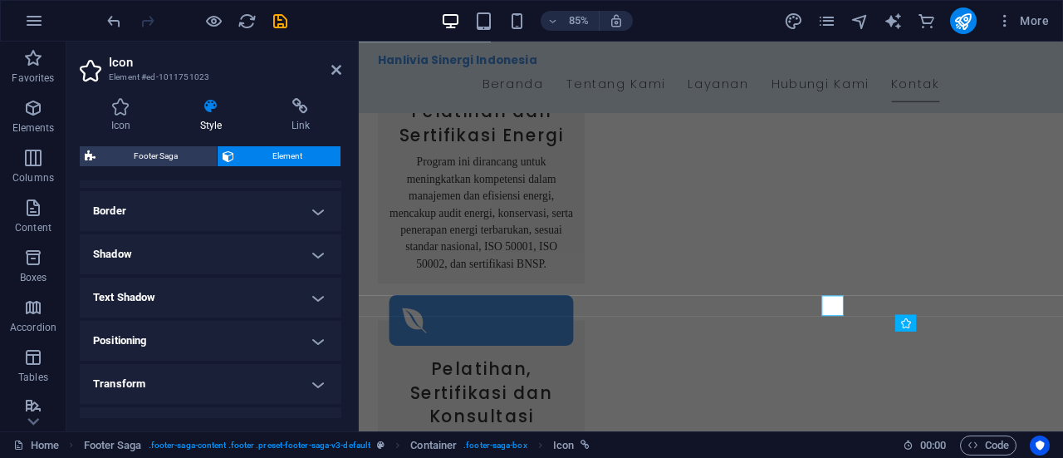
click at [218, 338] on h4 "Positioning" at bounding box center [211, 341] width 262 height 40
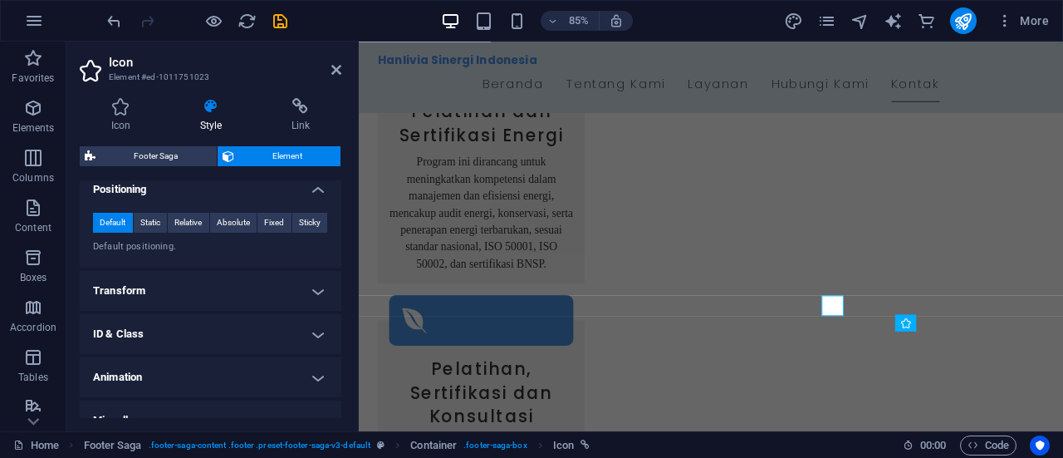
scroll to position [521, 0]
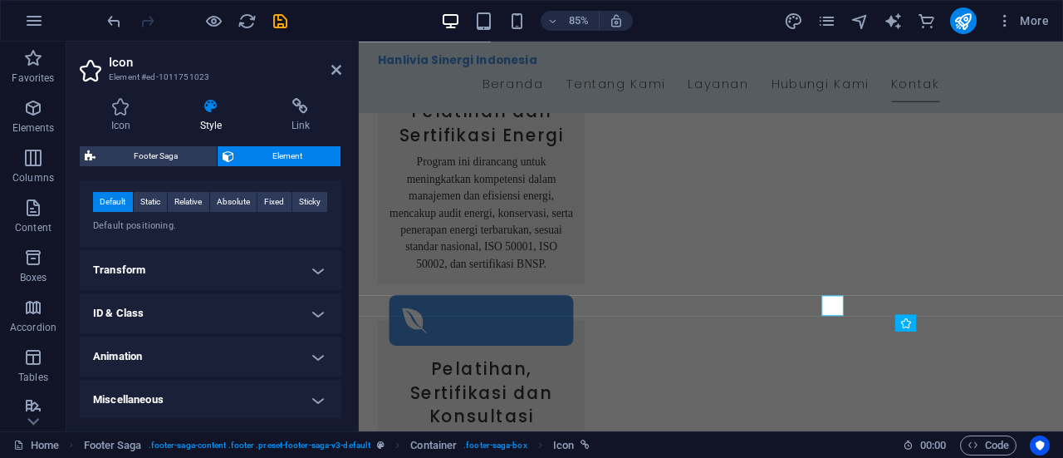
click at [291, 272] on h4 "Transform" at bounding box center [211, 270] width 262 height 40
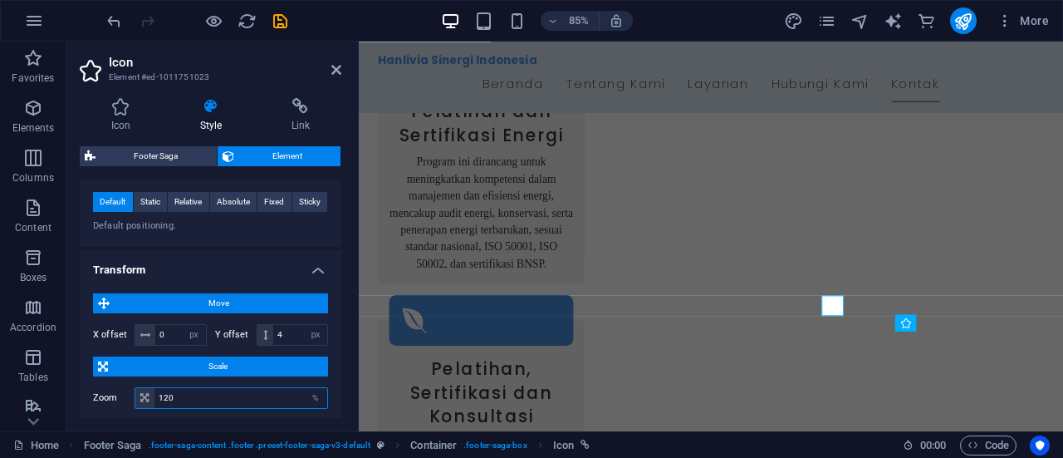
click at [163, 395] on input "120" at bounding box center [240, 398] width 173 height 20
type input "100"
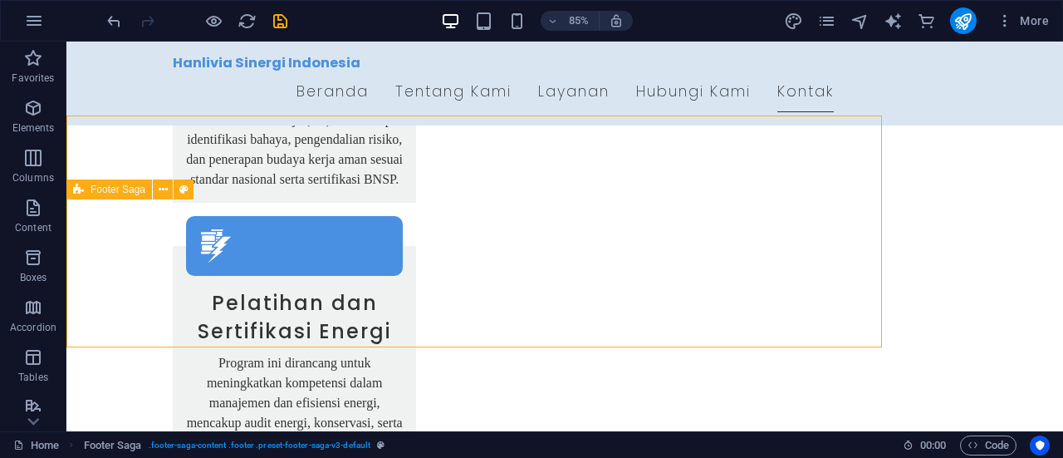
scroll to position [3189, 0]
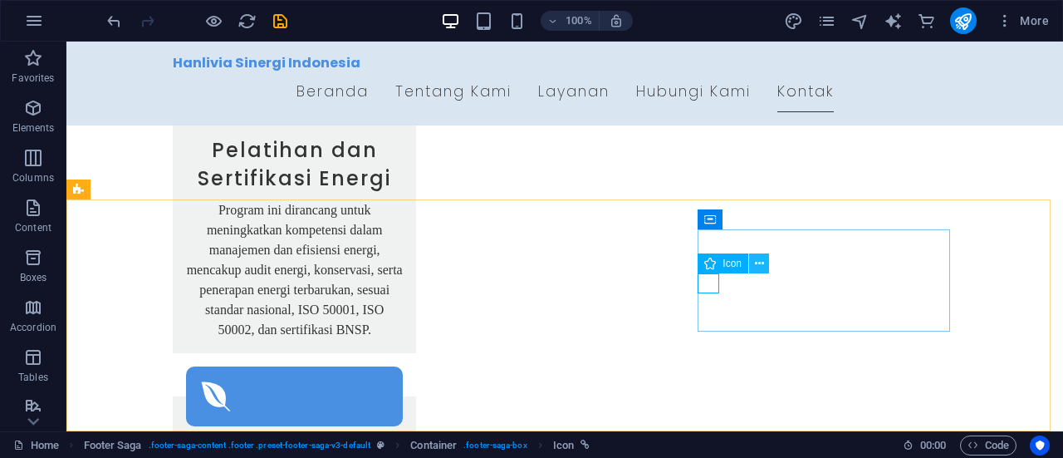
click at [765, 263] on button at bounding box center [759, 263] width 20 height 20
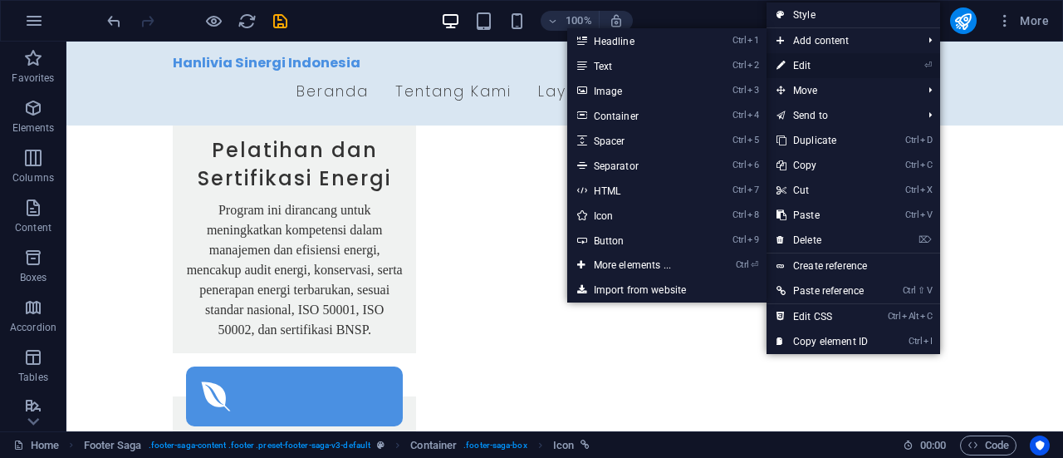
click at [808, 67] on link "⏎ Edit" at bounding box center [821, 65] width 111 height 25
select select "px"
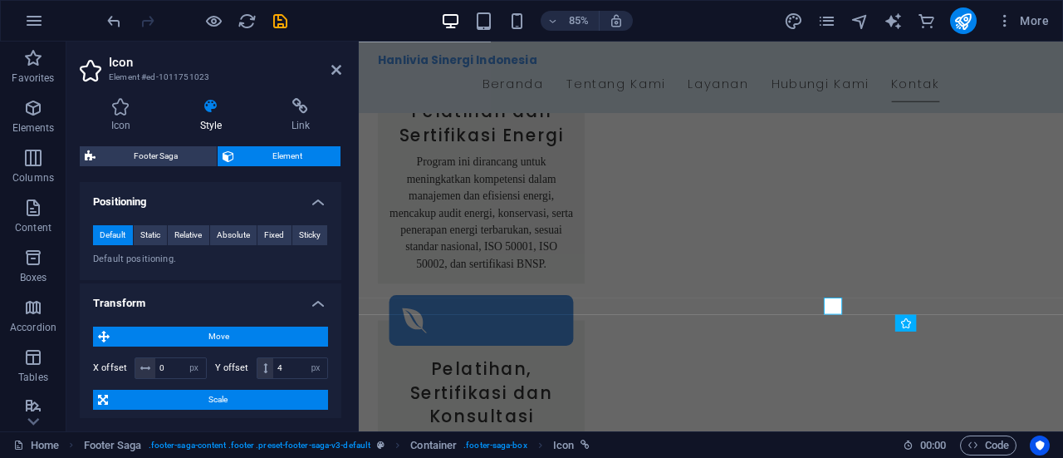
scroll to position [488, 0]
drag, startPoint x: 274, startPoint y: 374, endPoint x: 290, endPoint y: 369, distance: 16.5
click at [290, 369] on input "4" at bounding box center [300, 367] width 54 height 20
type input "3"
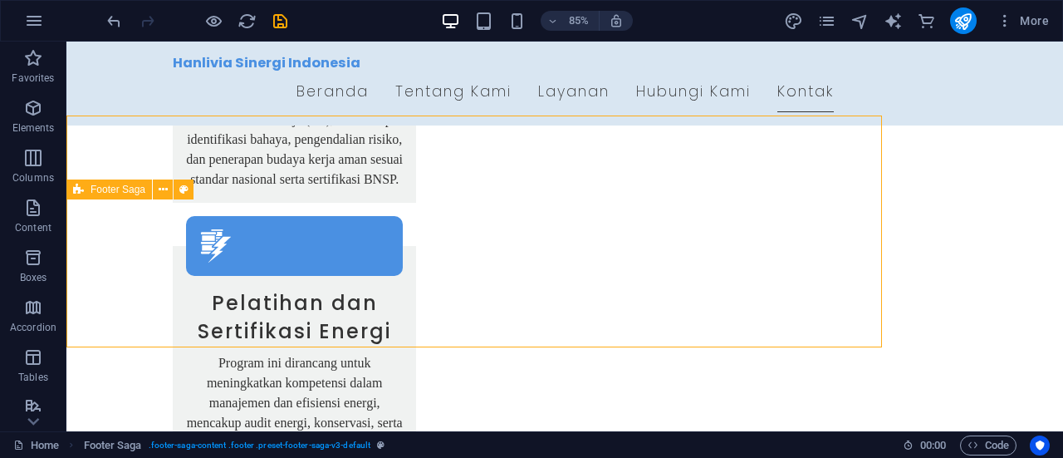
scroll to position [3189, 0]
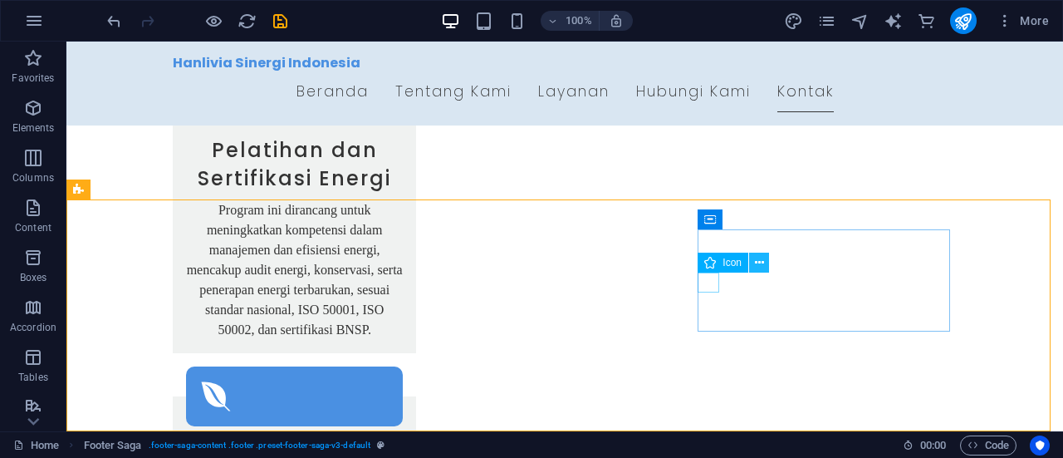
click at [752, 267] on button at bounding box center [759, 262] width 20 height 20
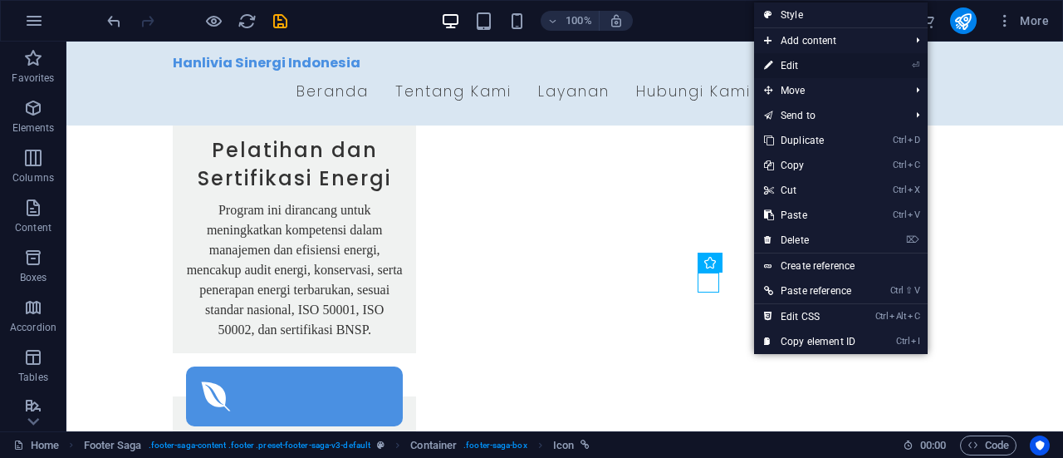
click at [779, 56] on link "⏎ Edit" at bounding box center [809, 65] width 111 height 25
select select "px"
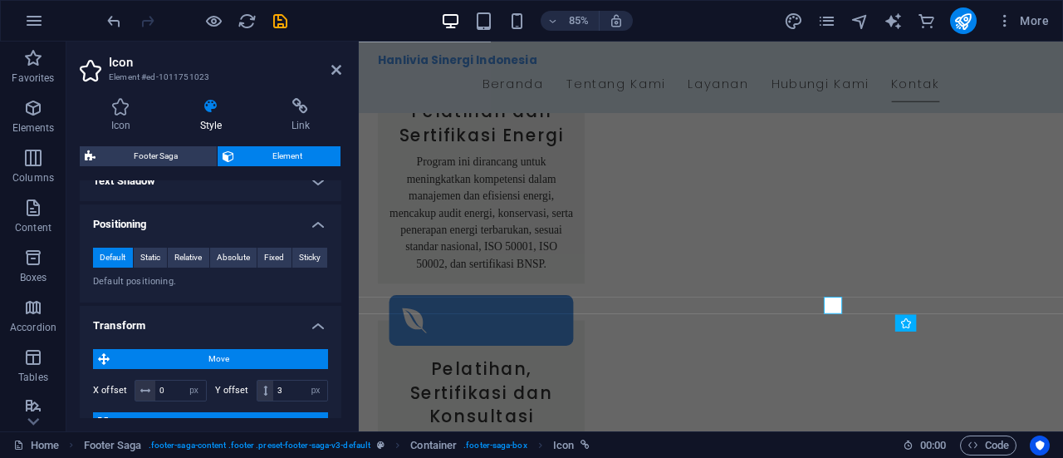
scroll to position [530, 0]
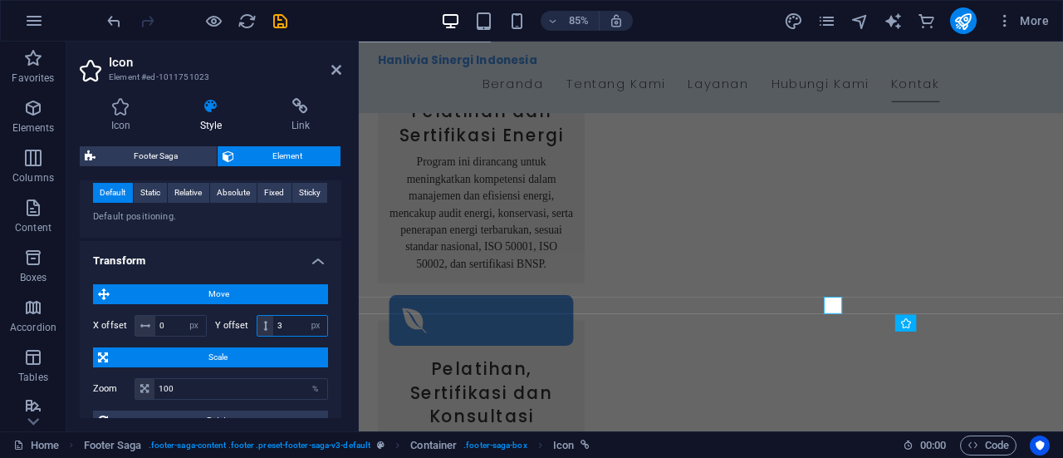
click at [291, 316] on input "3" at bounding box center [300, 326] width 54 height 20
type input "2"
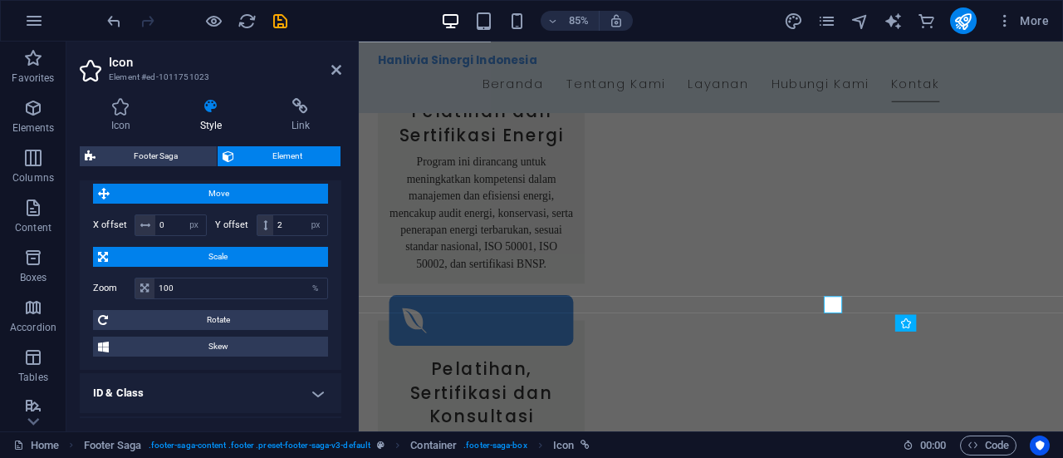
scroll to position [631, 0]
click at [168, 286] on input "100" at bounding box center [240, 287] width 173 height 20
type input "120"
click at [163, 220] on input "0" at bounding box center [180, 224] width 51 height 20
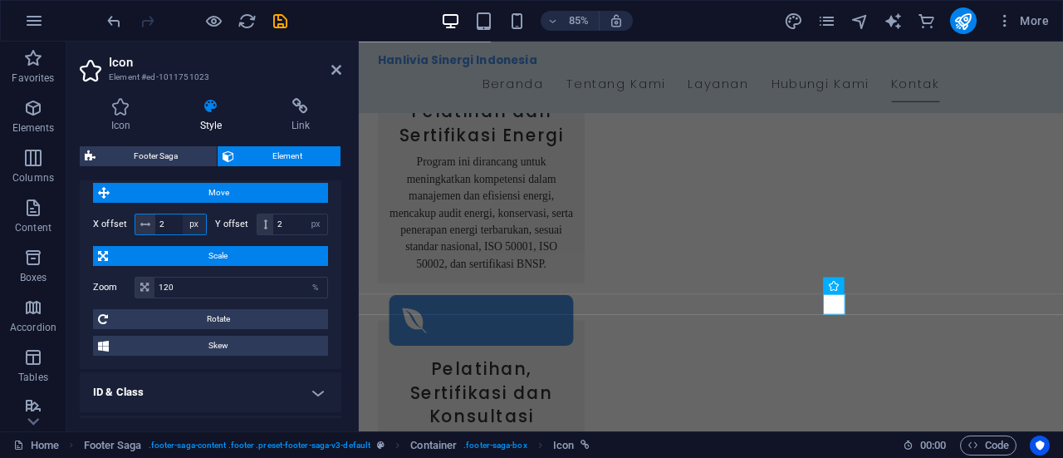
type input "2"
click at [291, 220] on input "2" at bounding box center [300, 224] width 54 height 20
type input "4"
click at [291, 220] on input "4" at bounding box center [300, 224] width 54 height 20
type input "3"
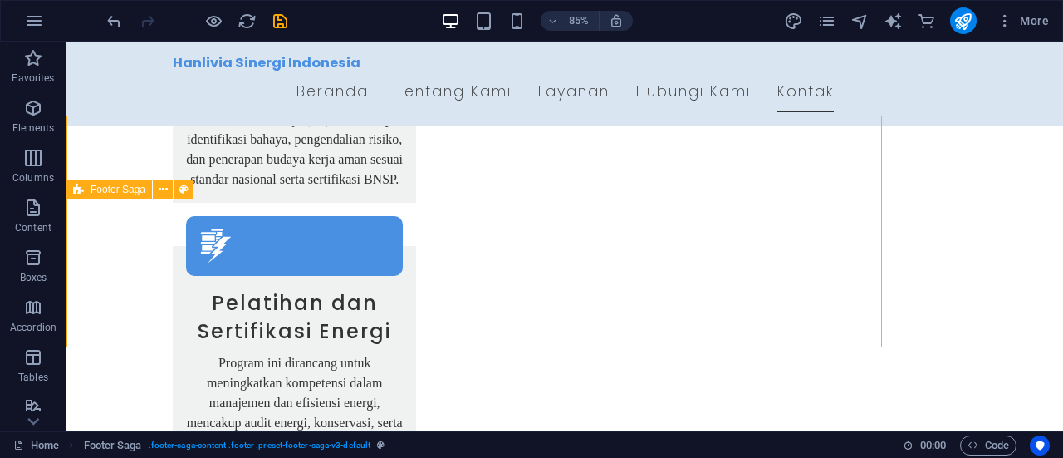
scroll to position [3189, 0]
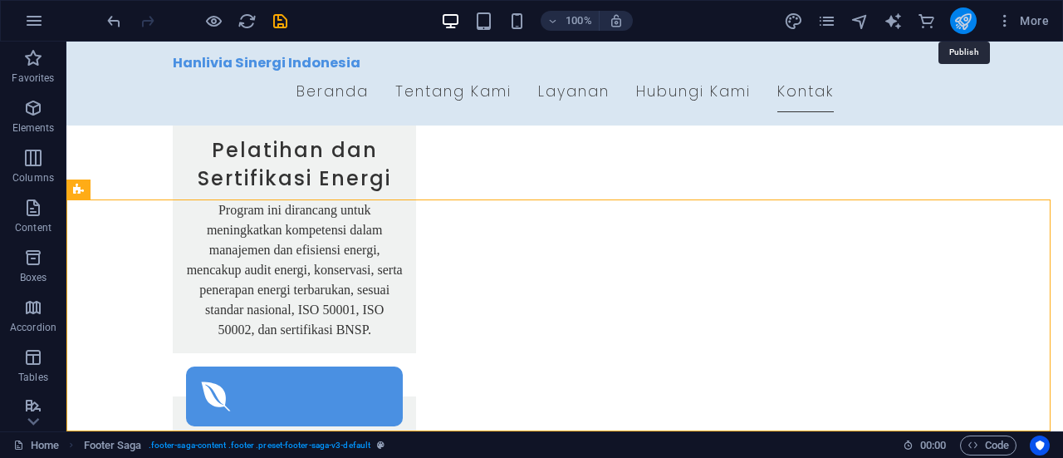
click at [964, 26] on icon "publish" at bounding box center [962, 21] width 19 height 19
